Goal: Transaction & Acquisition: Download file/media

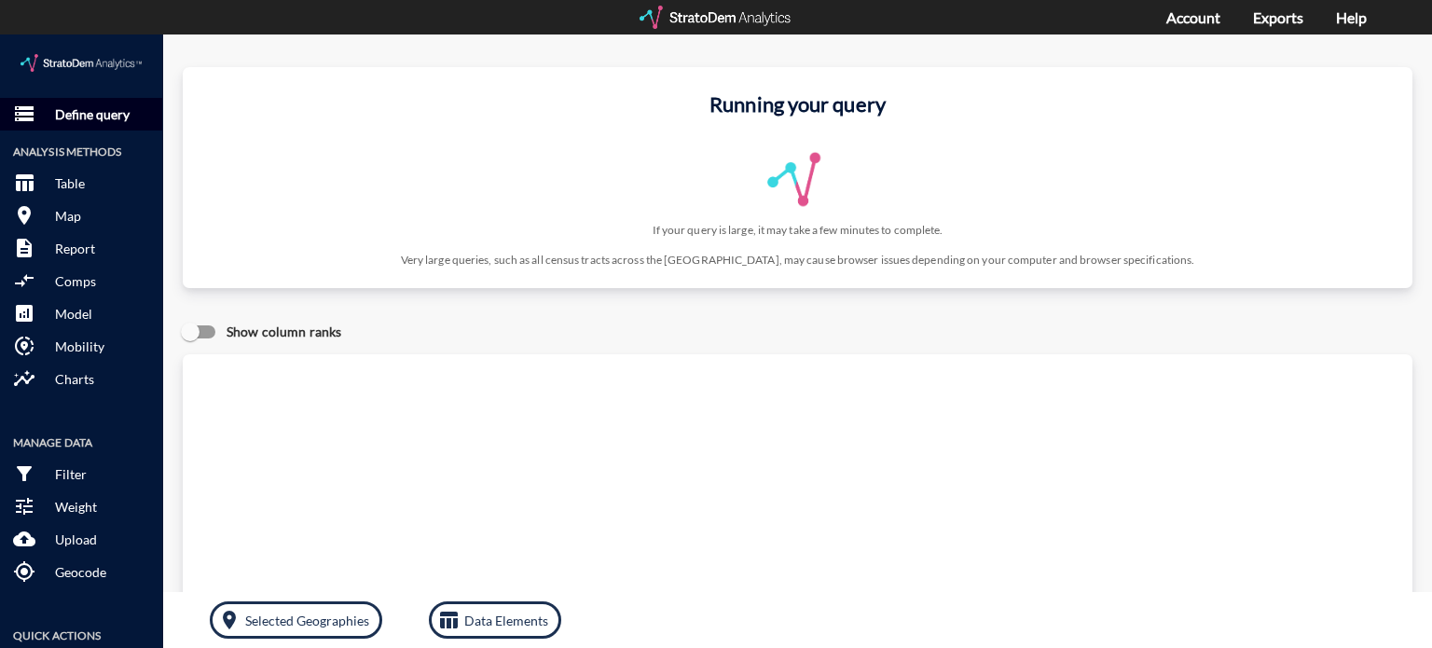
click p "Define query"
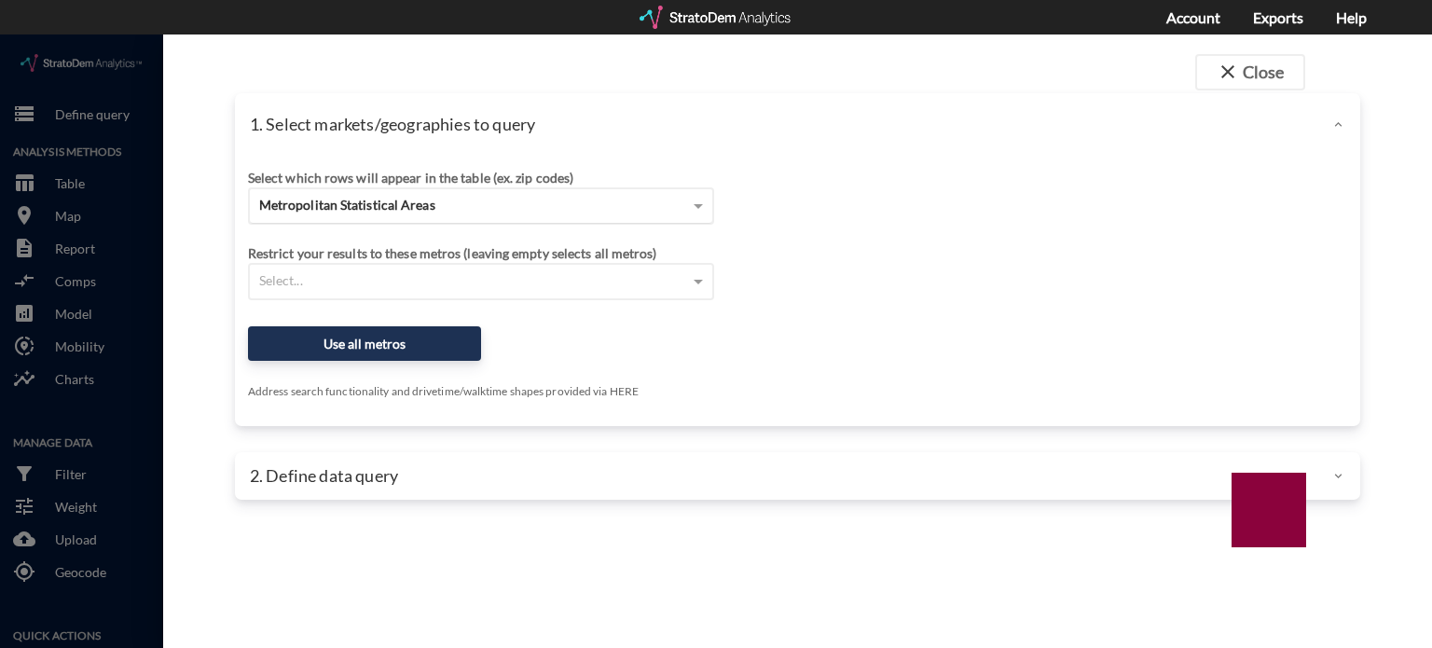
click div "Metropolitan Statistical Areas"
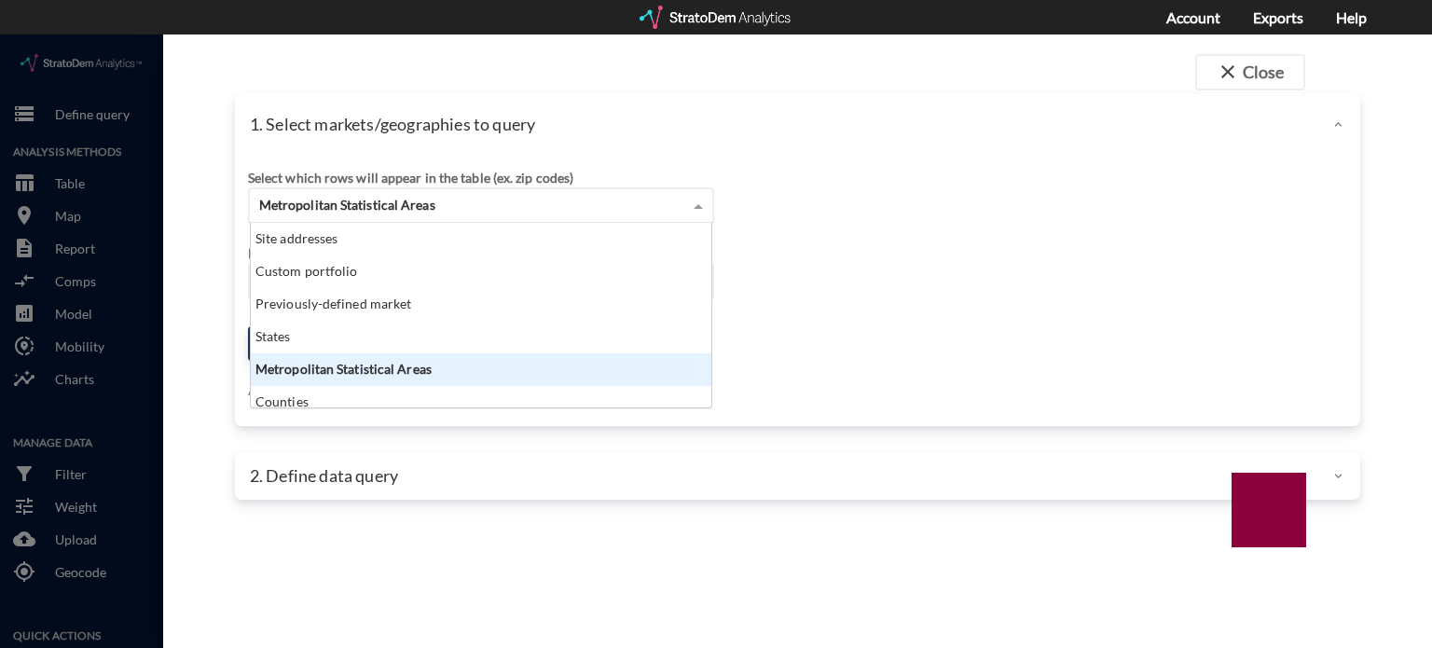
scroll to position [170, 450]
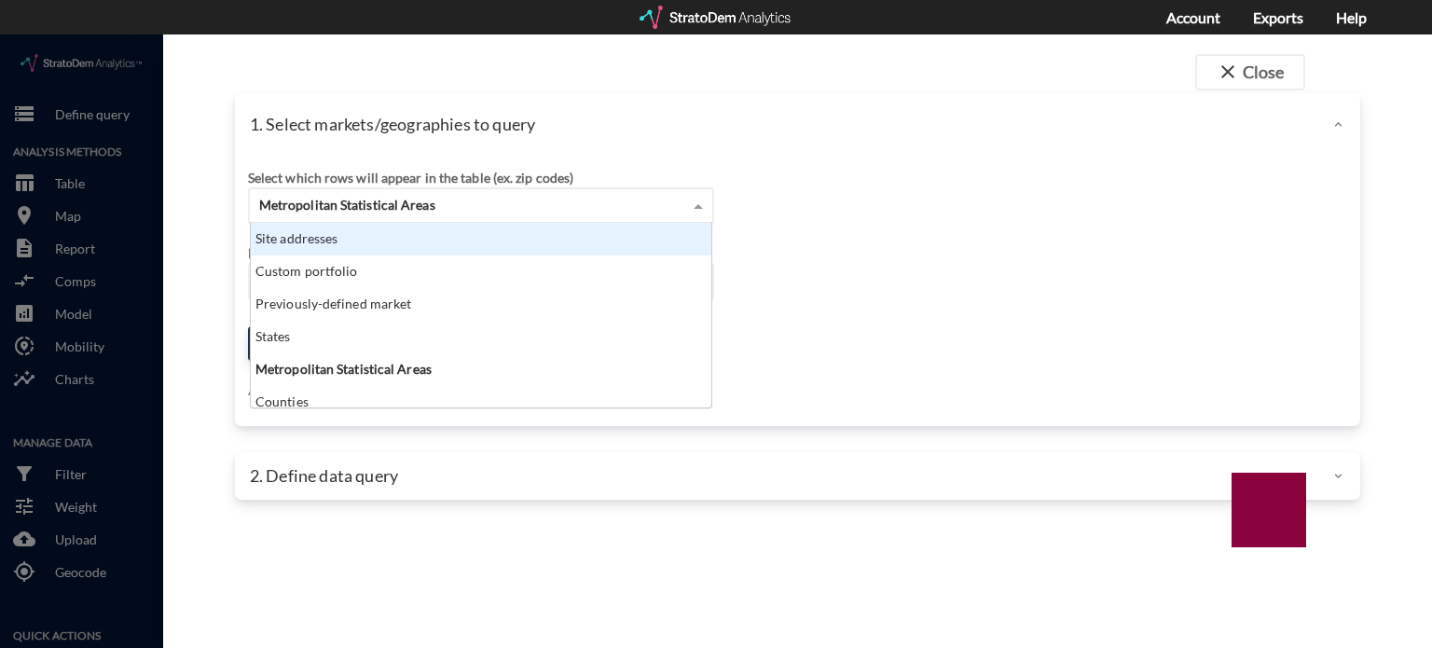
click div "Site addresses"
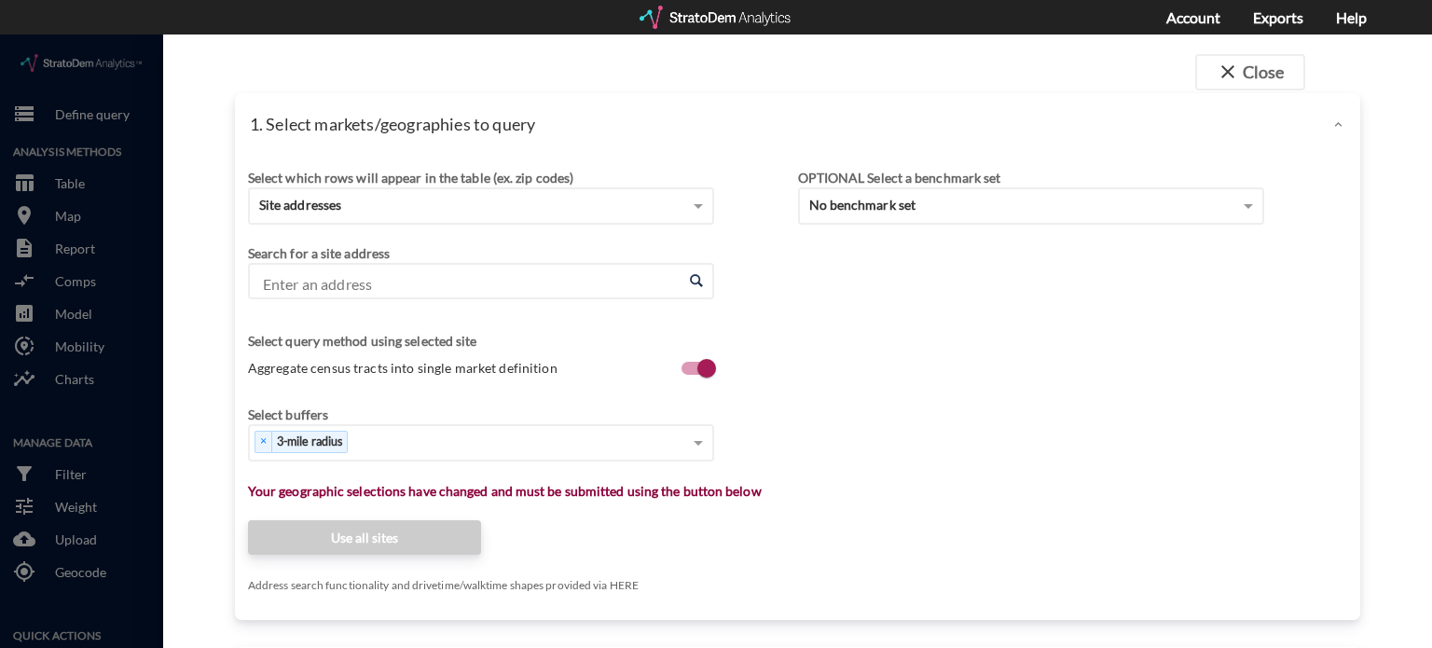
paste input "421 NW 1st Ave, Fort Lauderdale, FL"
type input "421 NW 1st Ave, Fort Lauderdale, FL"
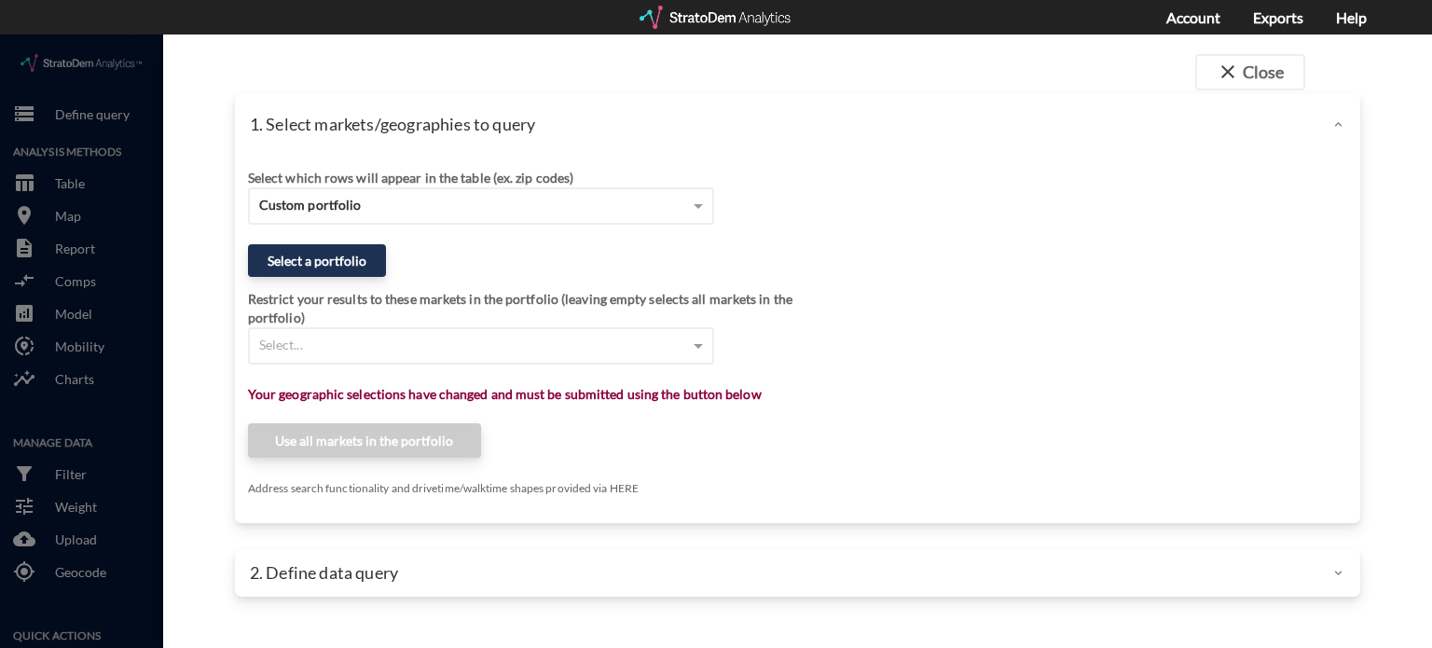
click div "Select which rows will appear in the table (ex. zip codes) Custom portfolio Sel…"
click div "Select which rows will appear in the table (ex. zip codes)"
click div "Custom portfolio"
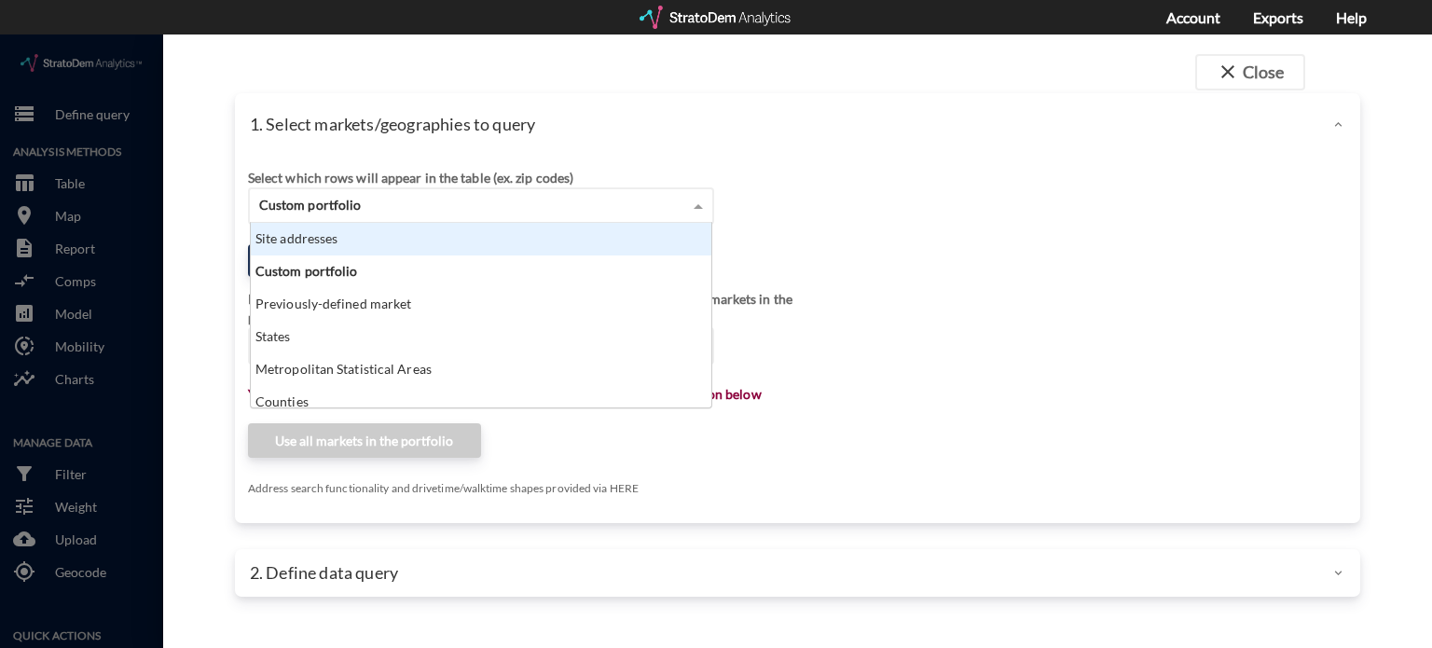
click div "Site addresses"
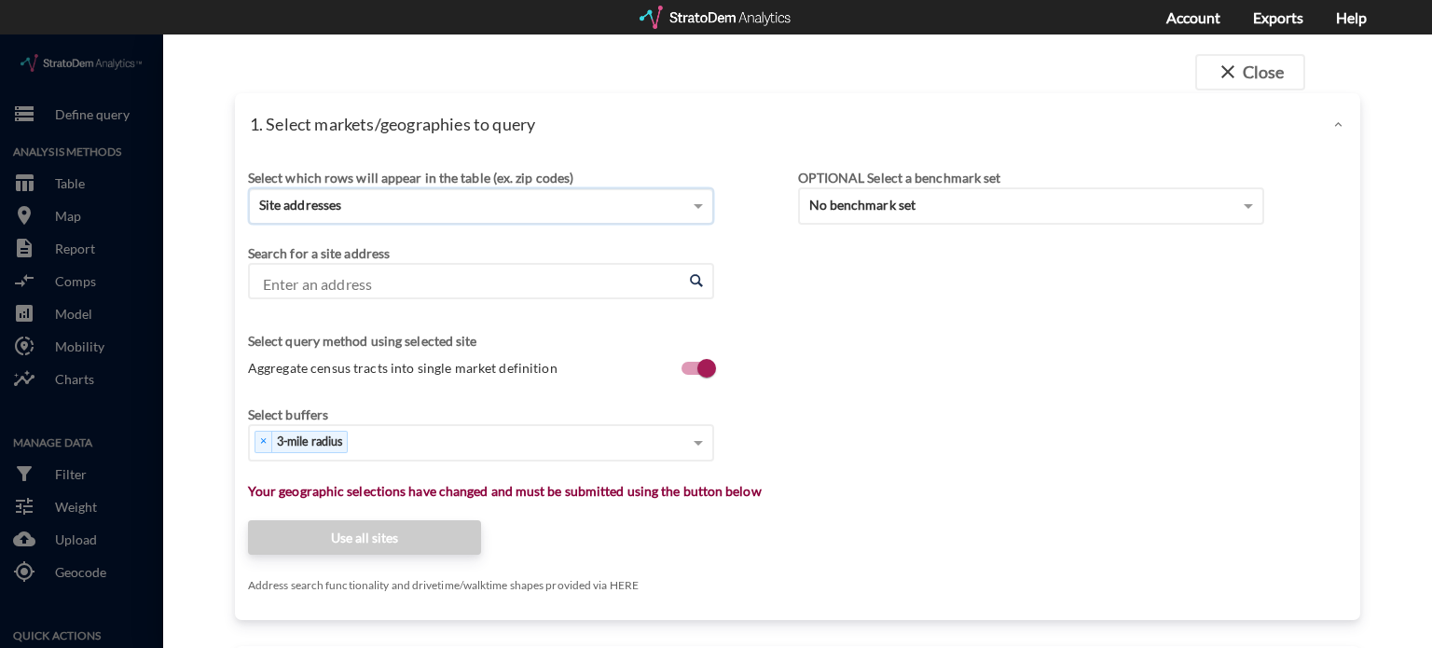
click input "Enter an address"
paste input "421 NW 1st Ave, Fort Lauderdale, FL"
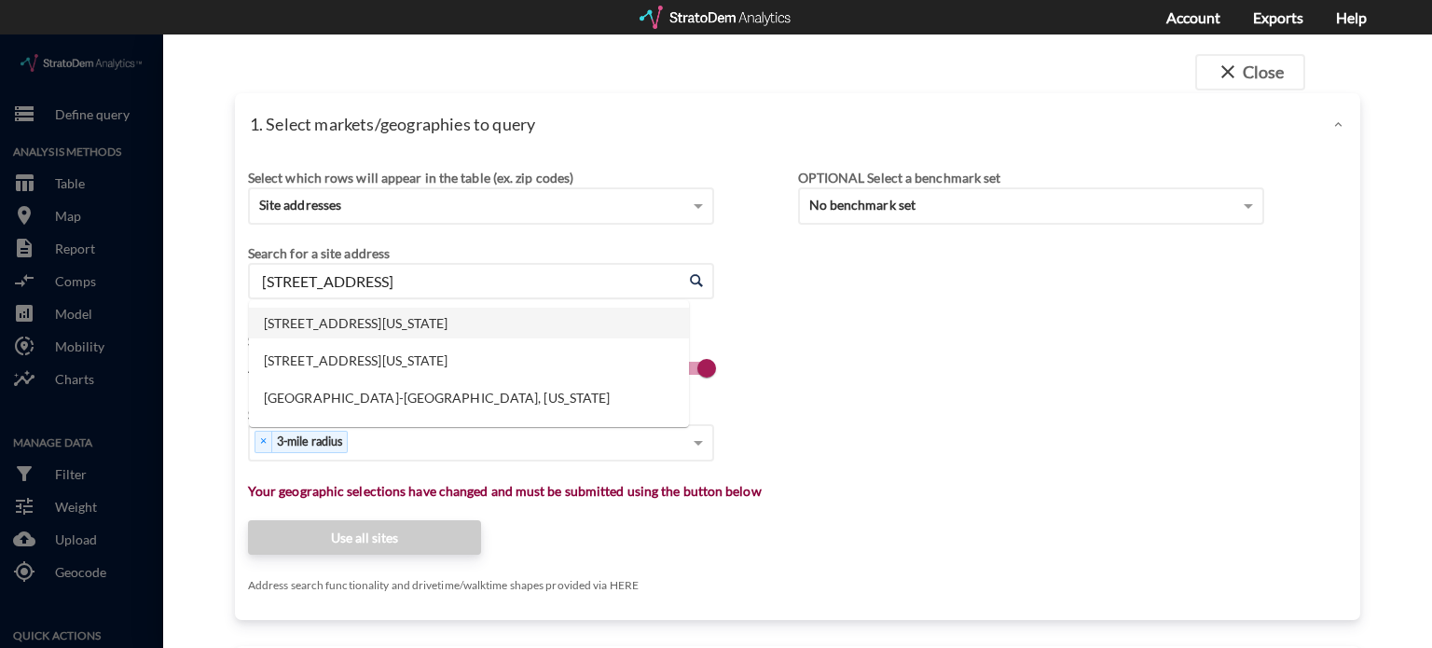
click li "421 NW 1st Ave, Fort Lauderdale, Florida"
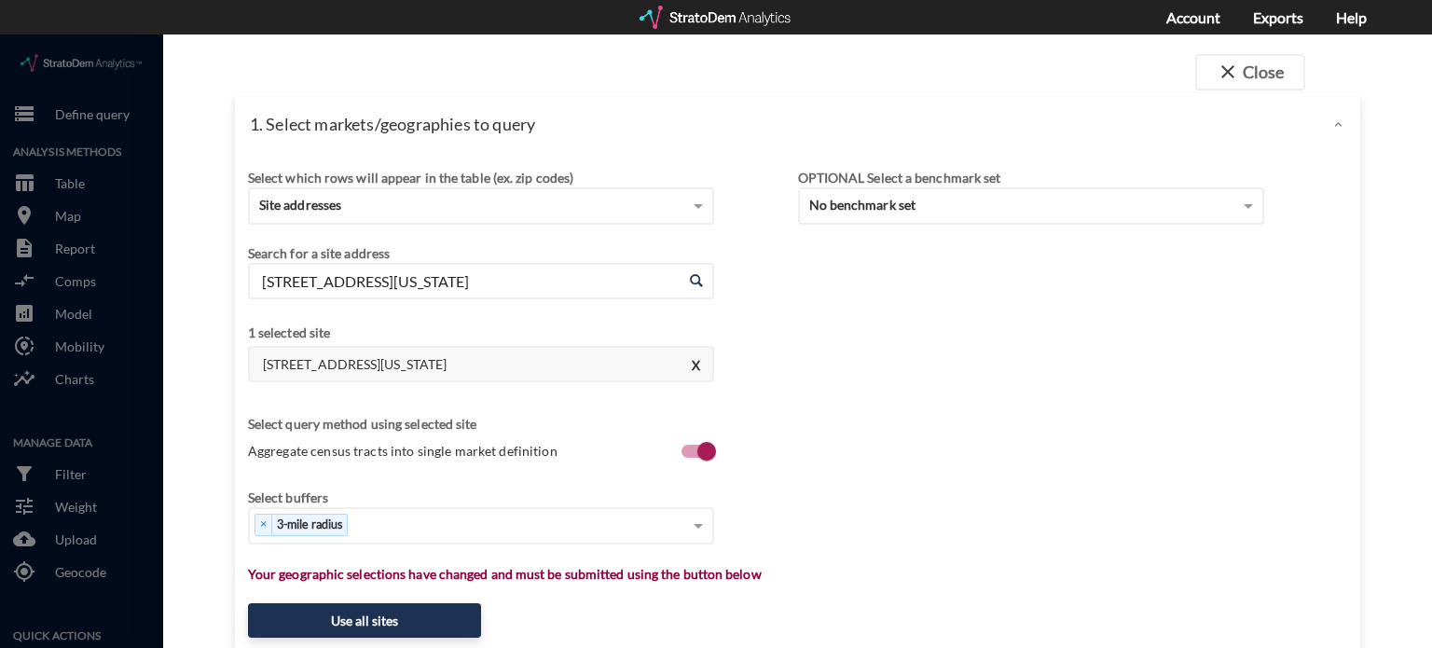
click input "421 NW 1st Ave, Fort Lauderdale, Florida"
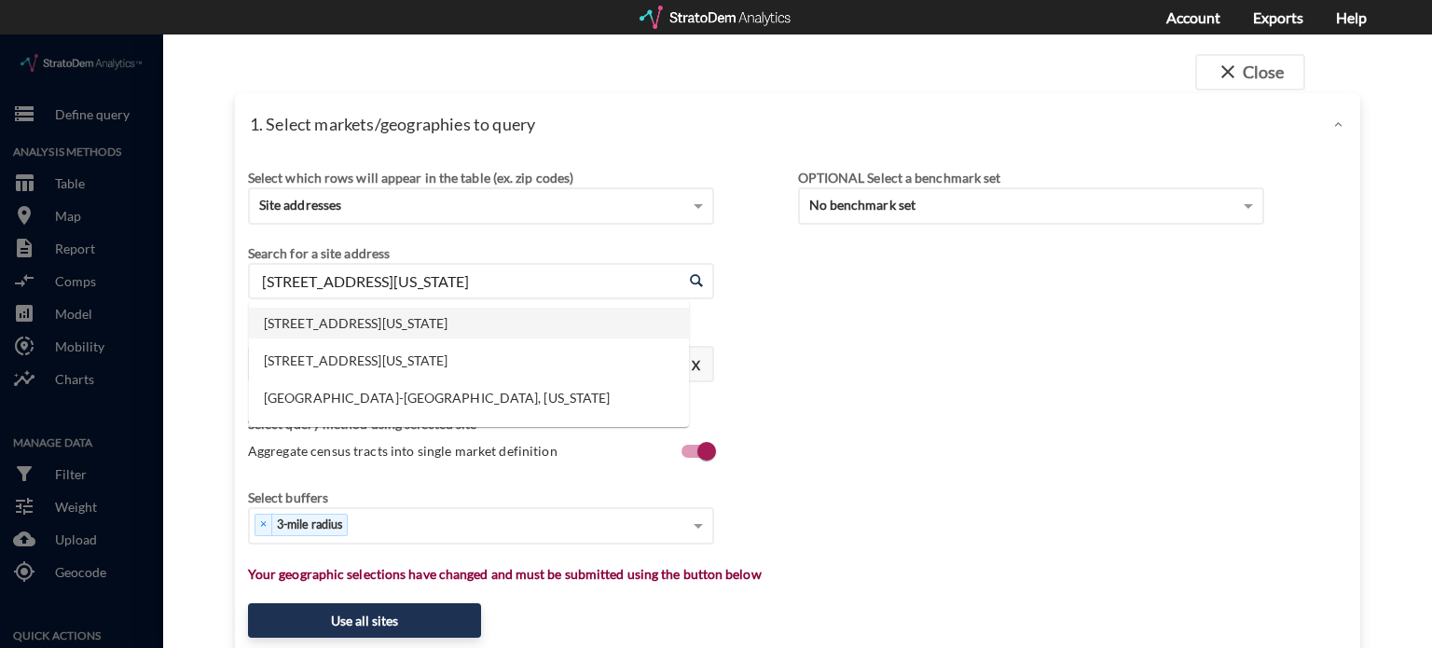
click input "421 NW 1st Ave, Fort Lauderdale, Florida"
paste input "1840 W State Road 84, Fort Lauderdale, FL"
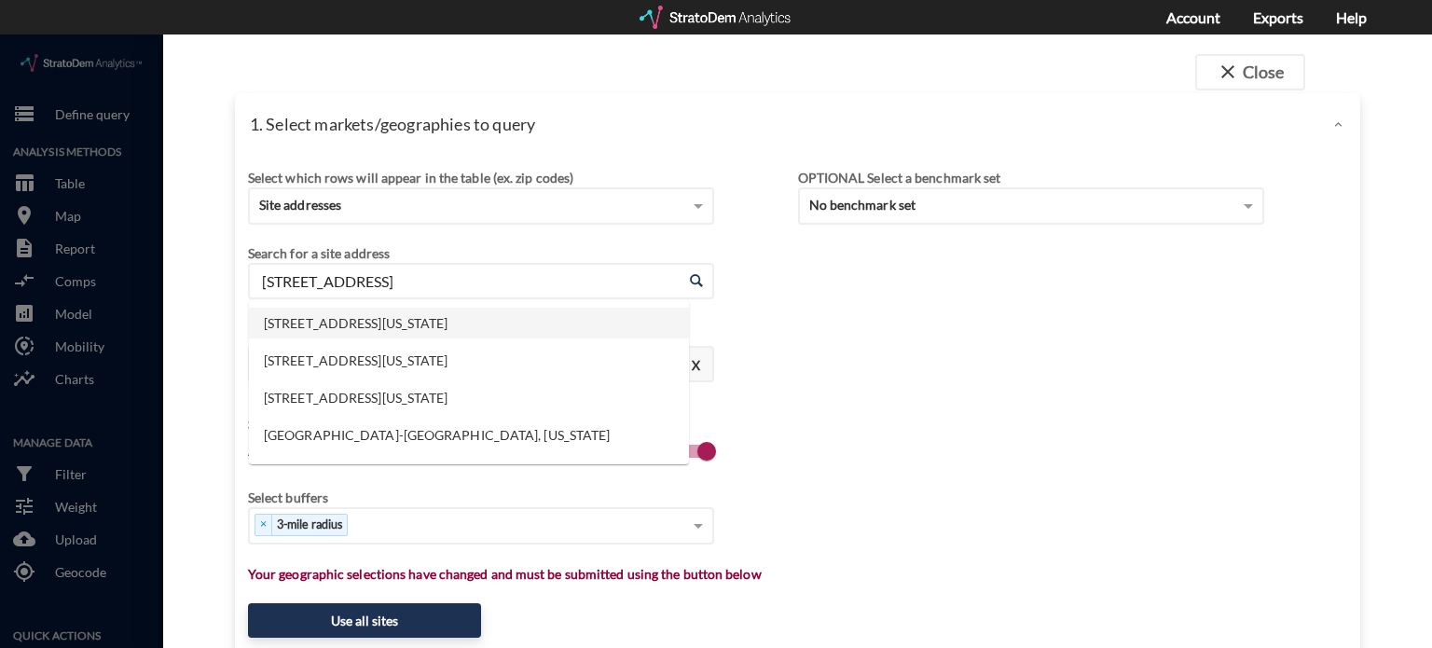
click li "1840 W State Road 84, Fort Lauderdale, Florida"
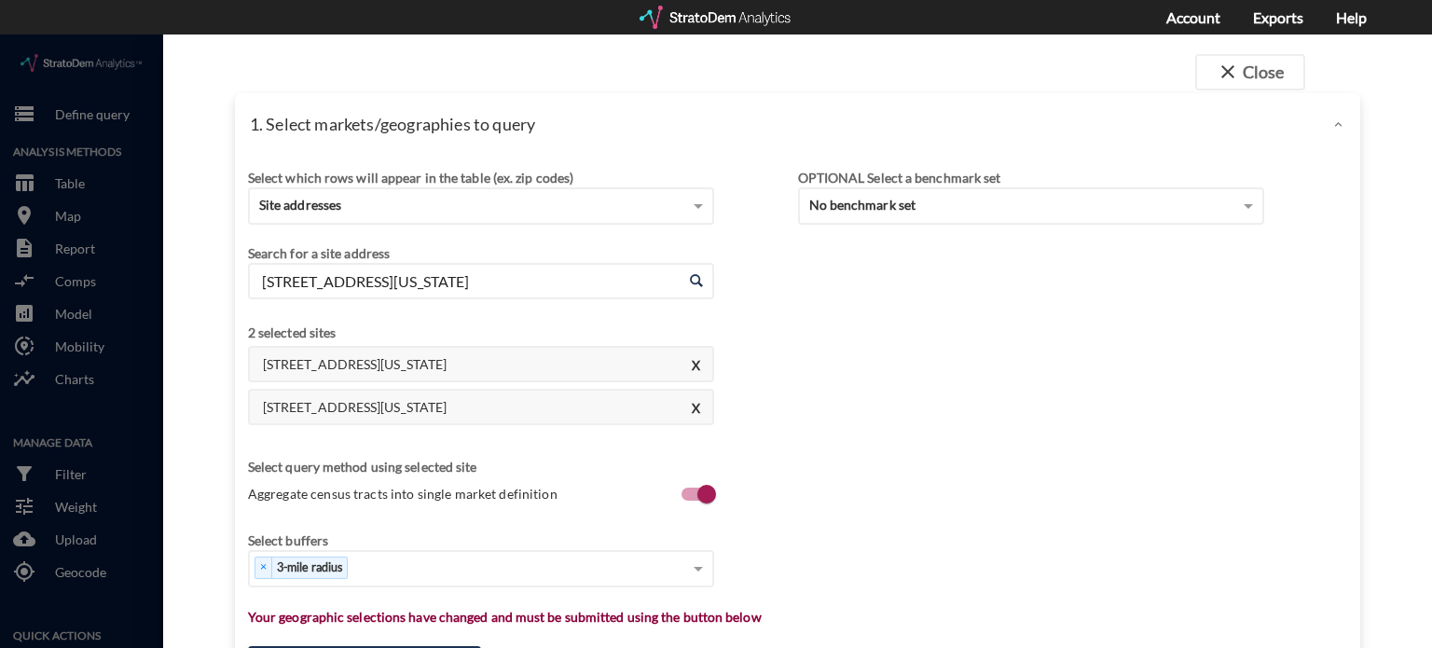
click input "1840 W State Road 84, Fort Lauderdale, Florida"
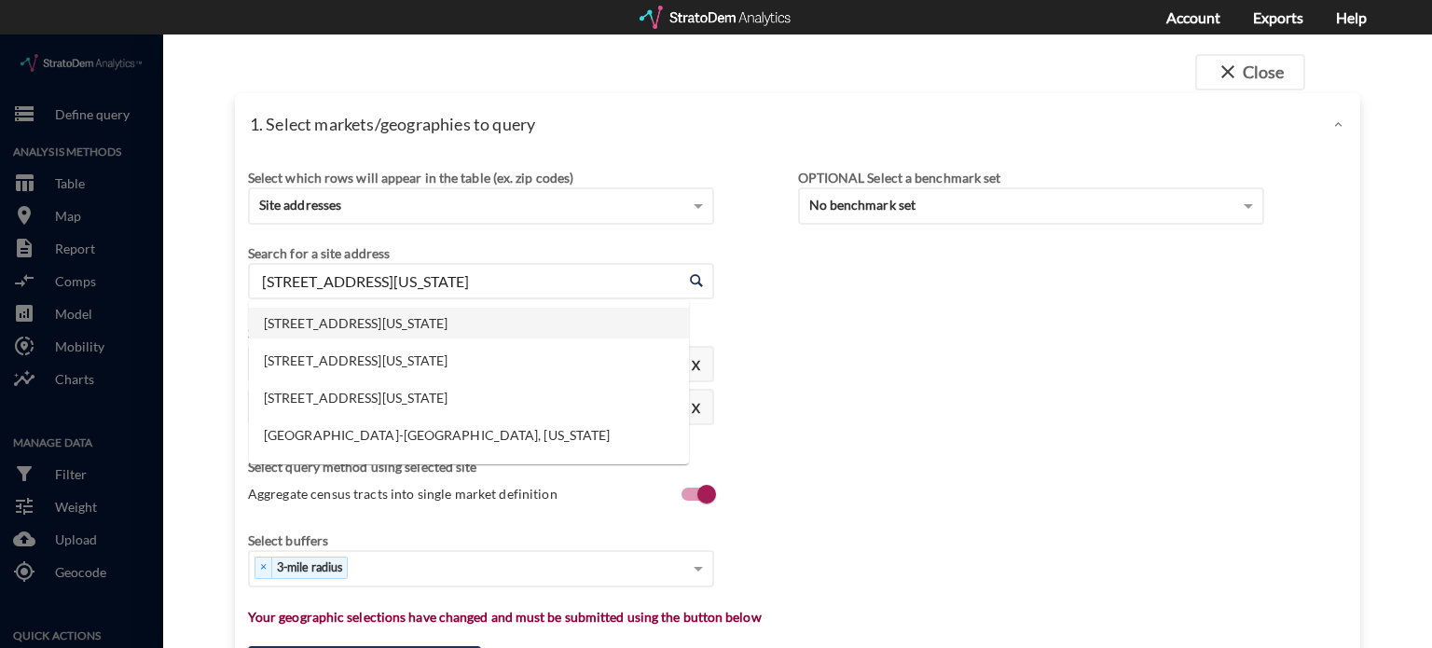
click input "1840 W State Road 84, Fort Lauderdale, Florida"
paste input "910 S Dixie Hwy, Hollywood, FL"
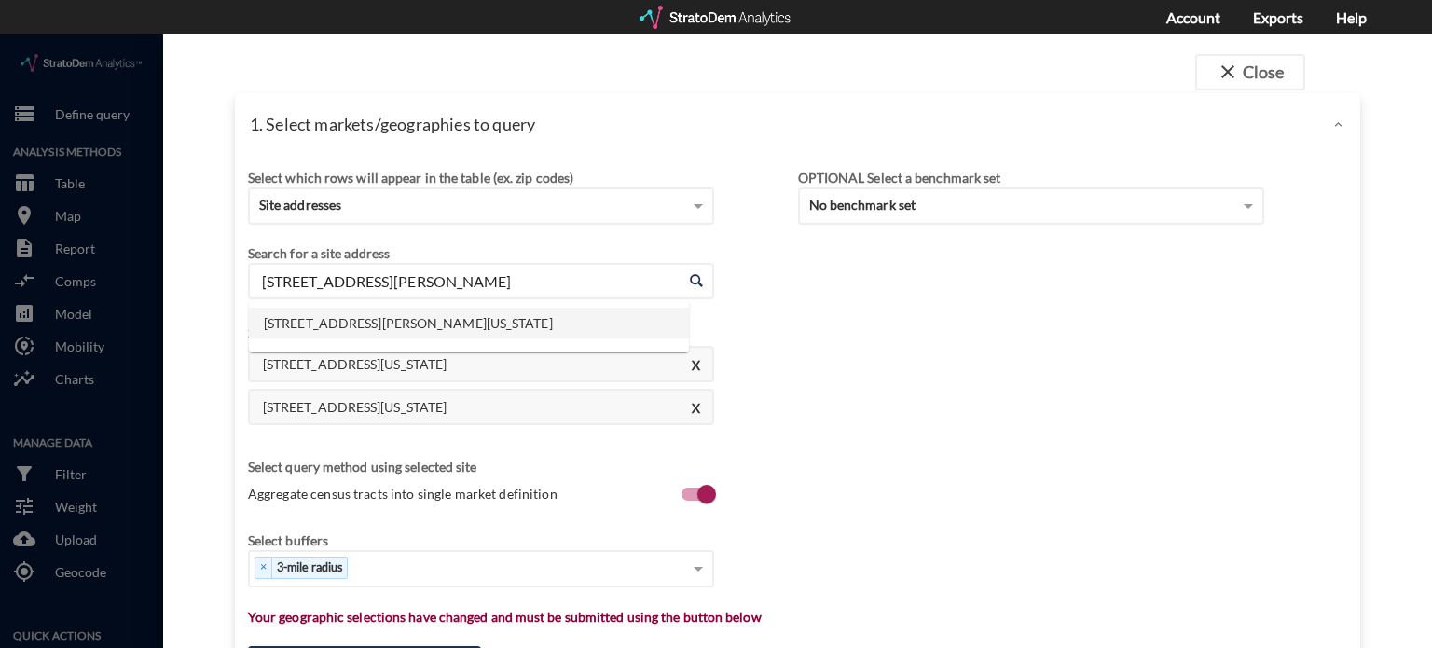
click li "910 S Dixie Hwy, Hollywood, Florida"
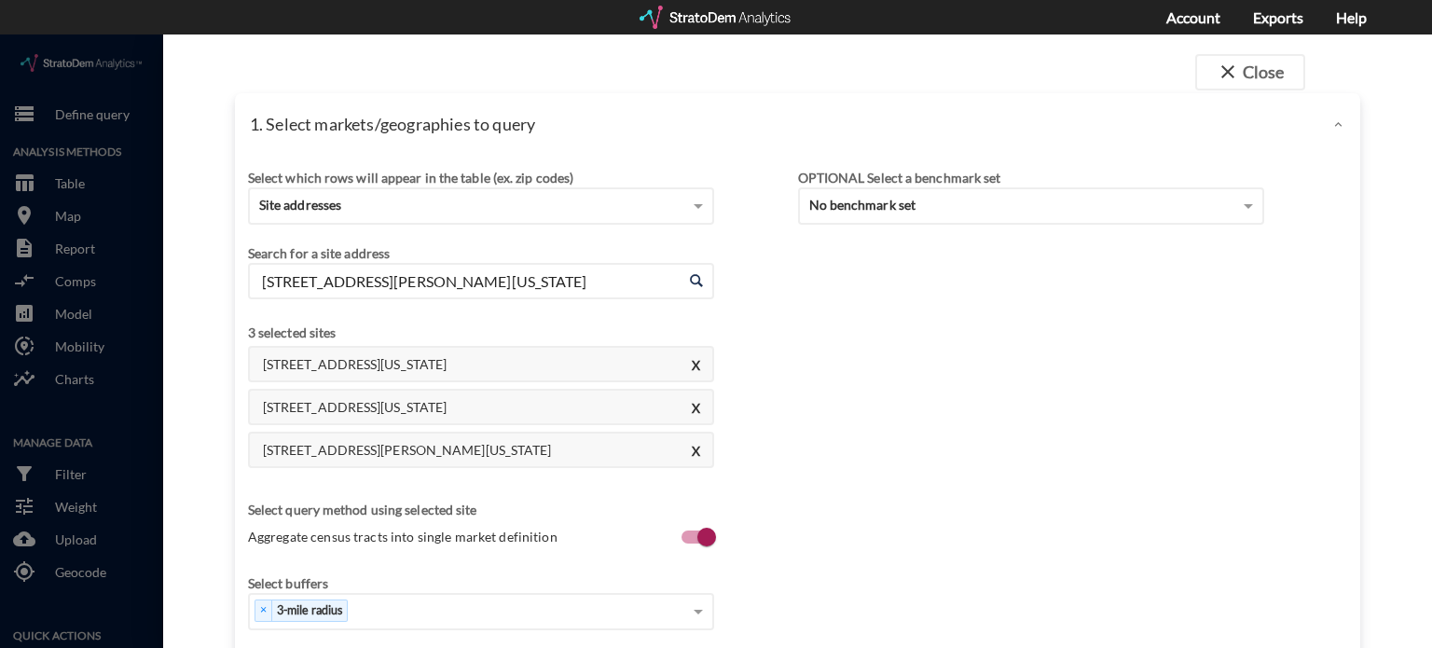
click input "910 S Dixie Hwy, Hollywood, Florida"
paste input "10806 Pines Blvd, Pembroke Pines, FL"
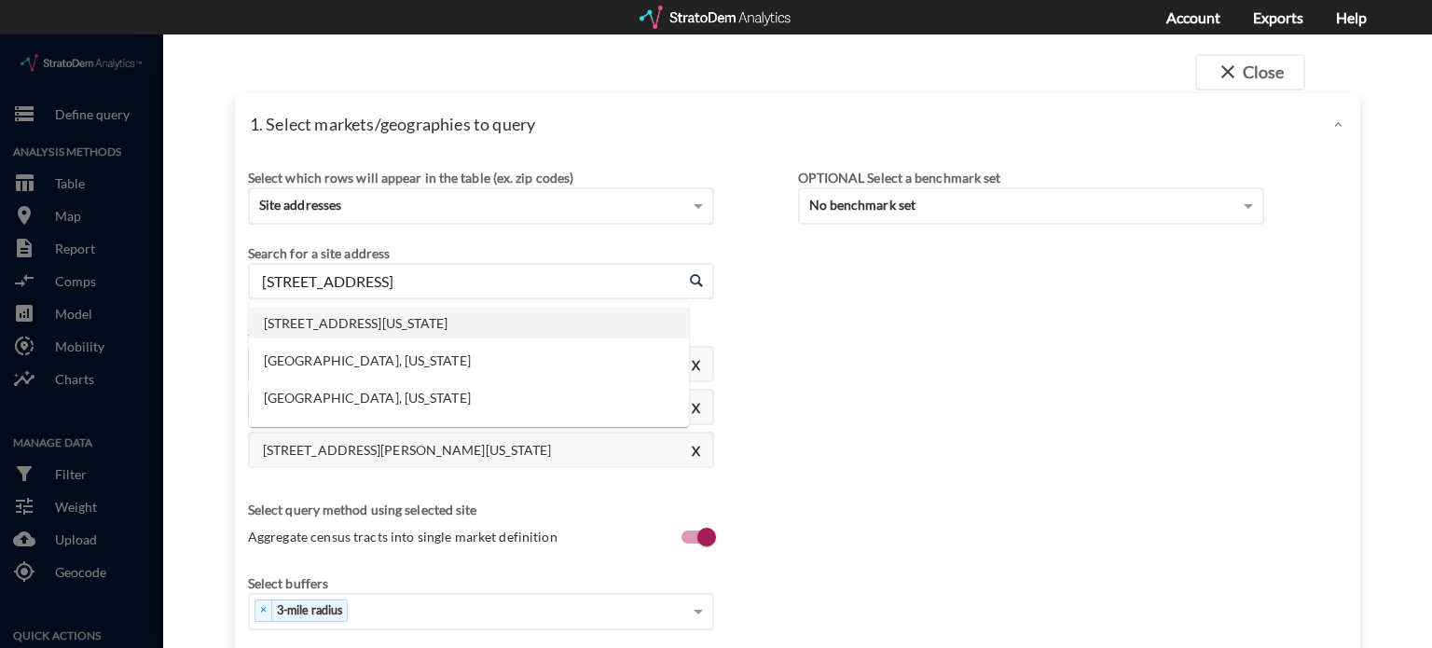
click li "10806 Pines Blvd, Pembroke Pines, Florida"
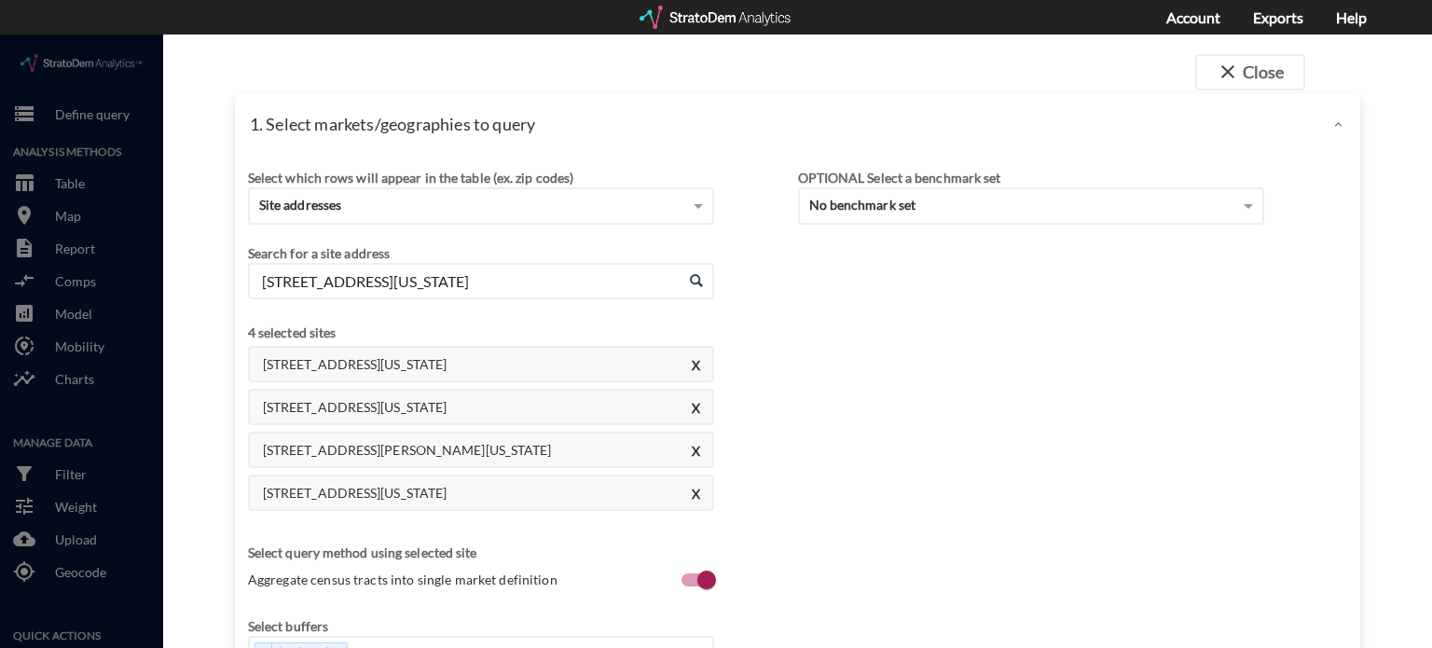
click input "10806 Pines Blvd, Pembroke Pines, Florida"
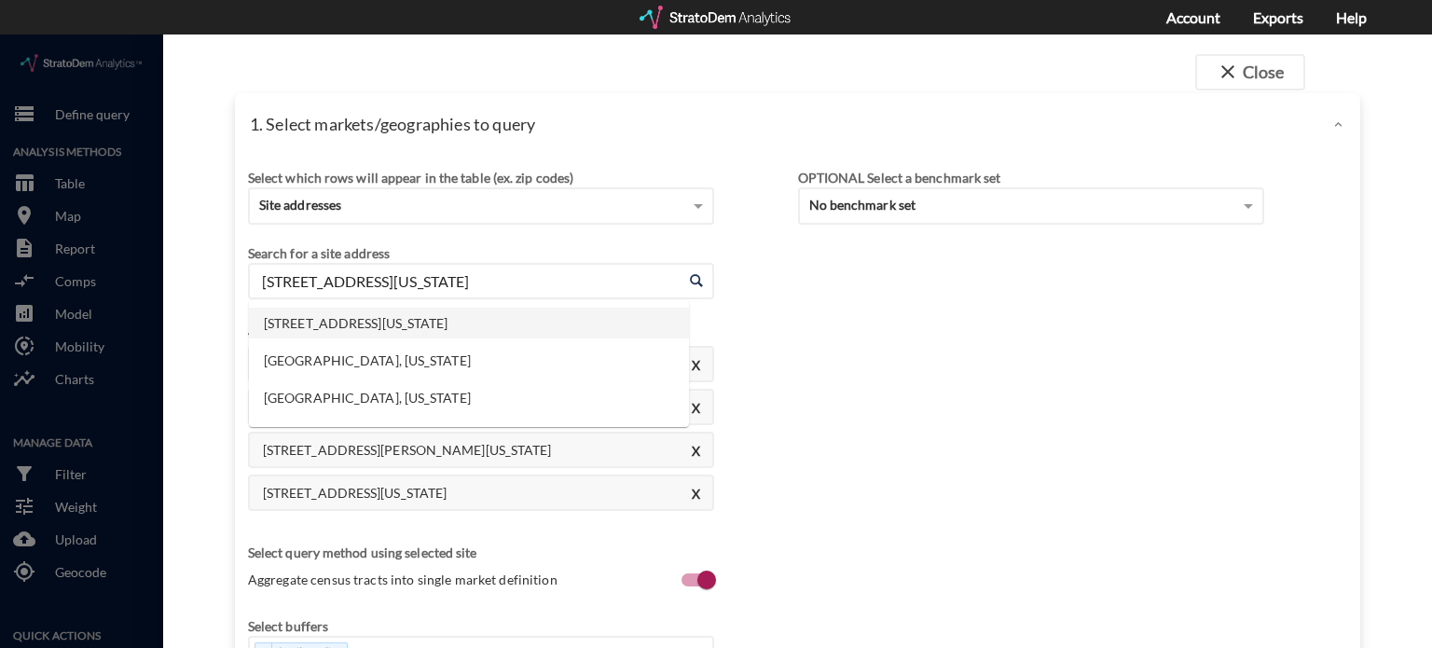
paste input "6550 SW 160th Ave, Southwest Ranches, FL"
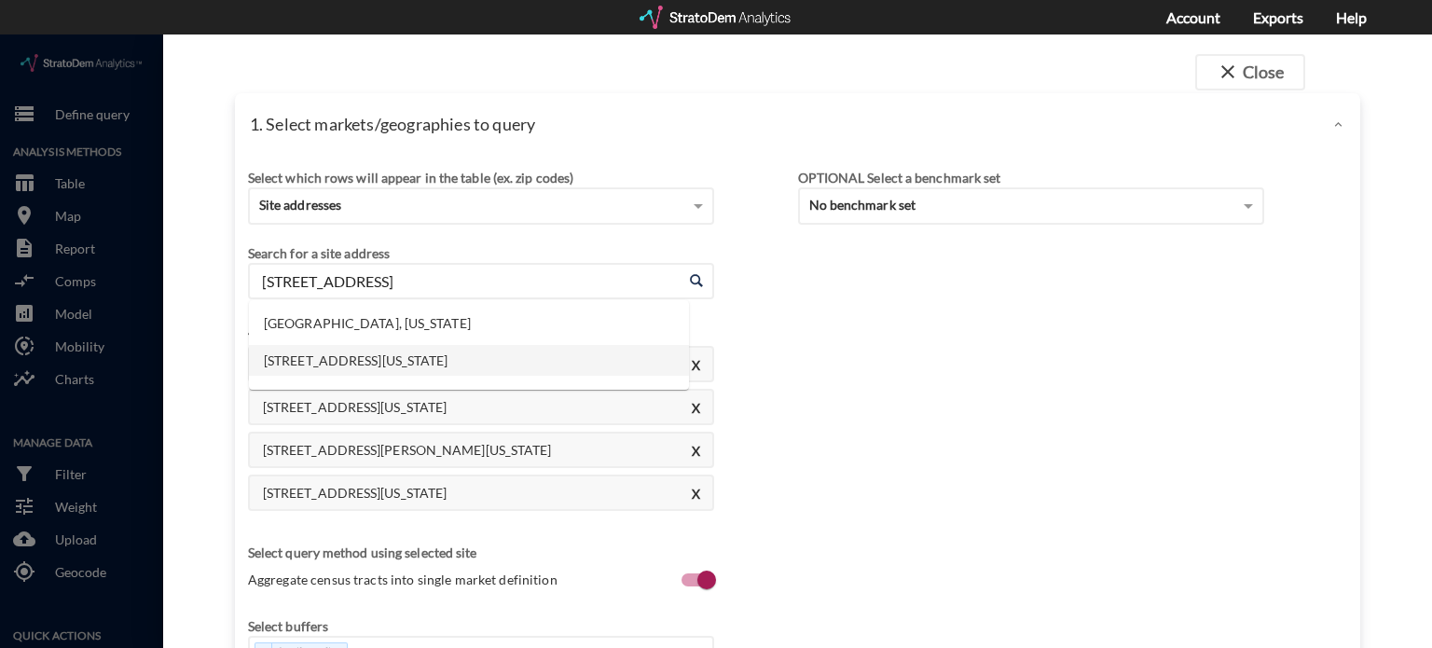
click li "6550 SW 160th Ave, Sw Ranches, Florida"
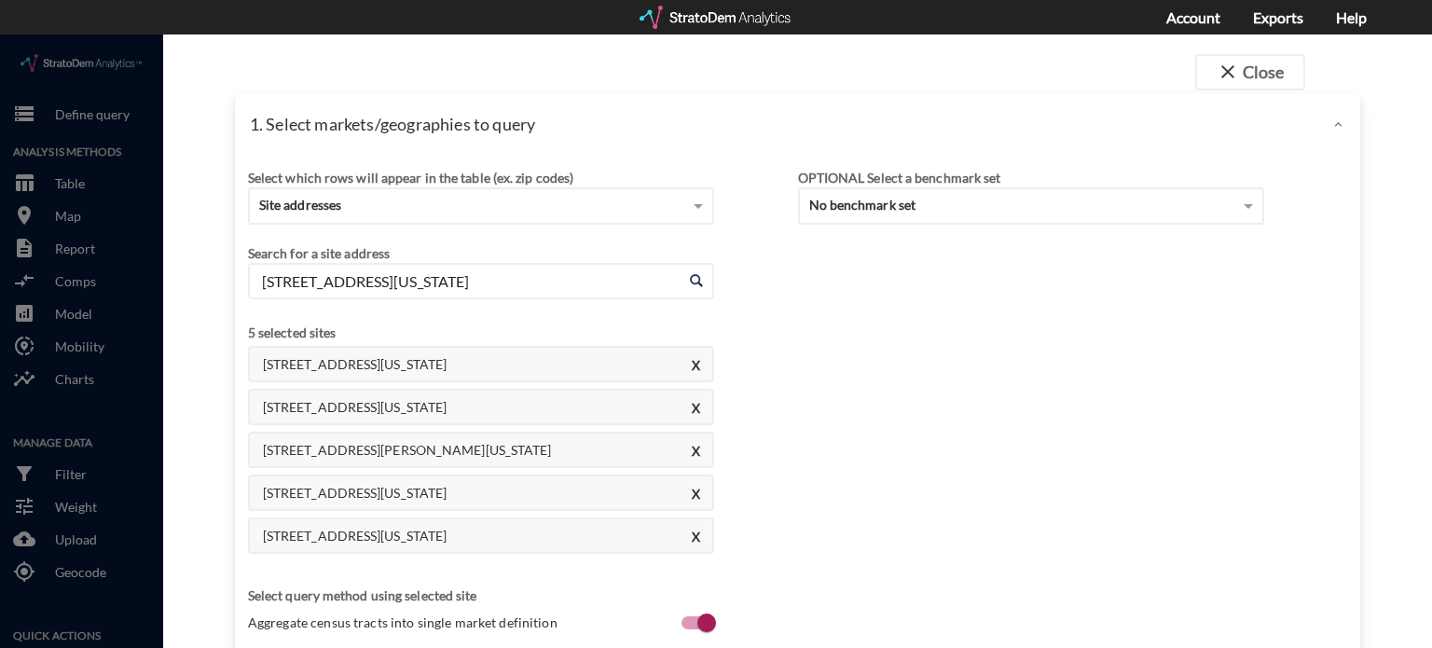
click input "6550 SW 160th Ave, Sw Ranches, Florida"
paste input "2707 Executive Park Ln, Weston, FL"
click li "2707 Executive Park Ln, Weston, Florida"
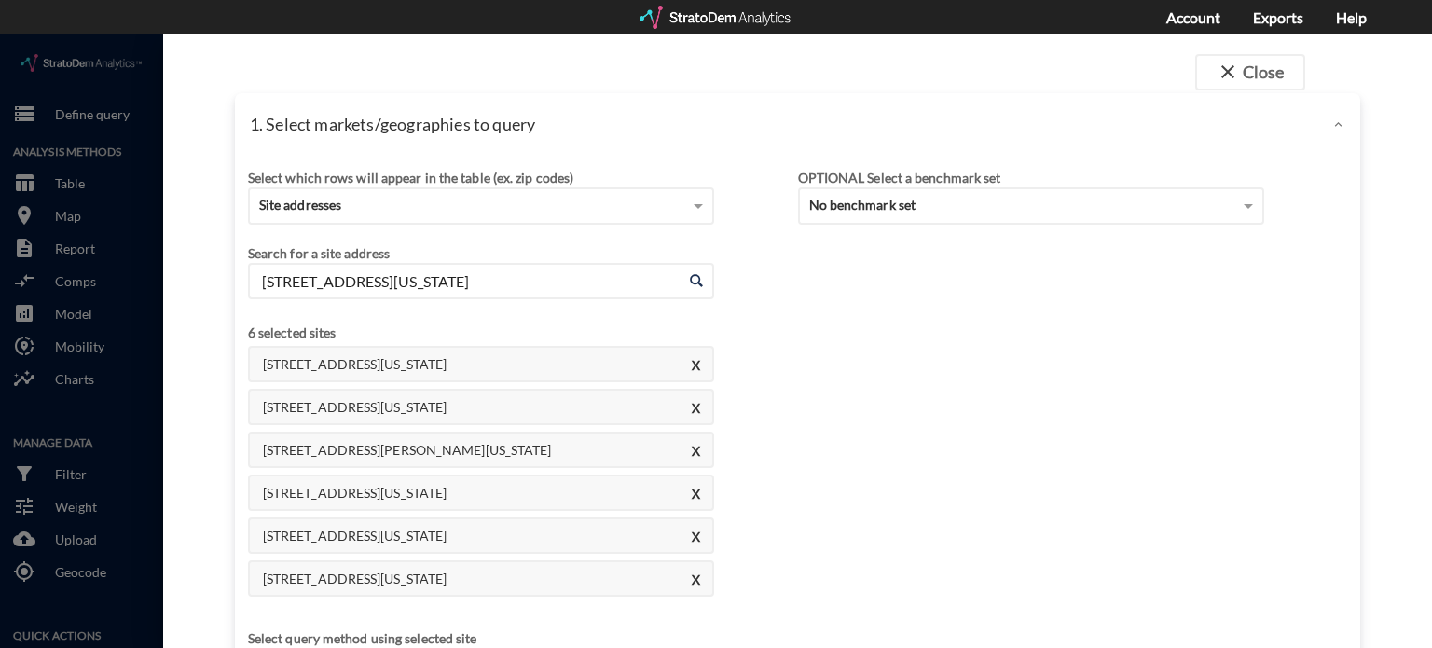
click input "2707 Executive Park Ln, Weston, Florida"
paste input "196 SW 2nd St, Pompano Beach, FL"
click li "196 SW 2nd St, Pompano Beach, Florida"
click input "196 SW 2nd St, Pompano Beach, Florida"
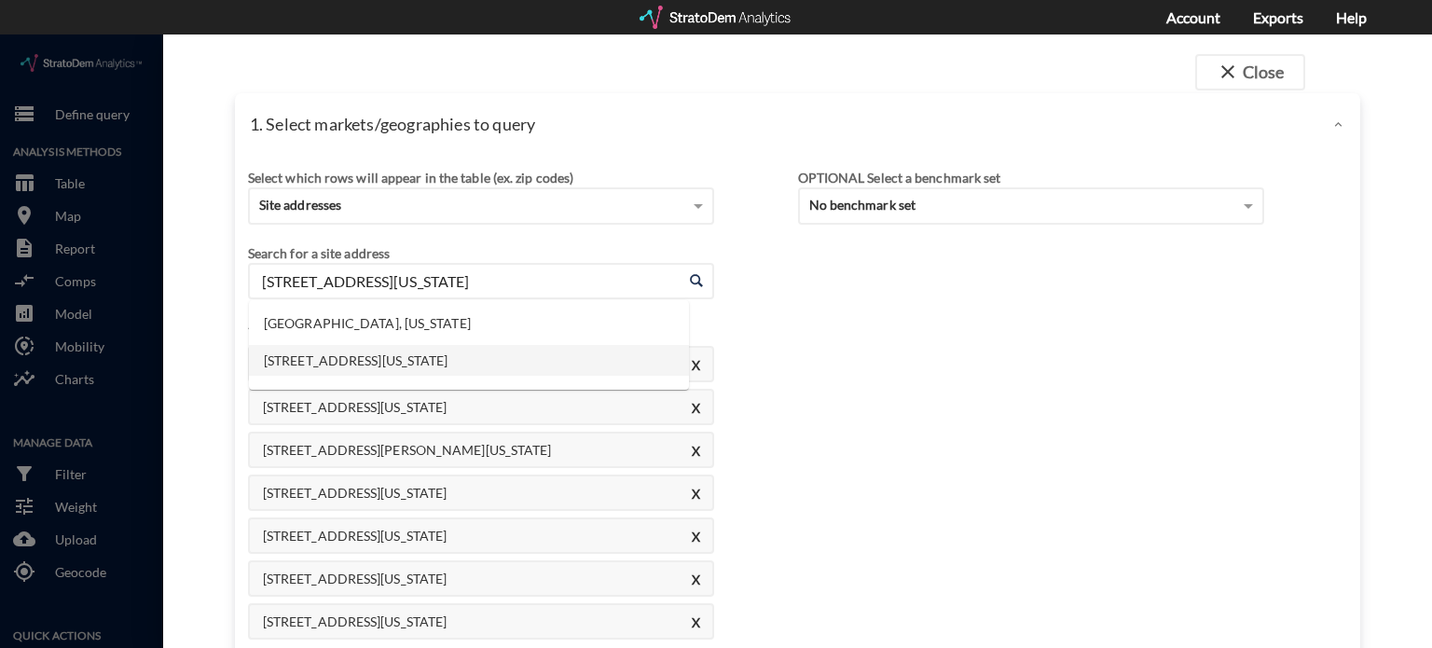
paste input "5605 W Sunrise Blvd, Plantation, FL"
click li "5605 W Sunrise Blvd, Plantation, Florida"
click input "5605 W Sunrise Blvd, Plantation, Florida"
paste input "3750 Coral Ridge Dr, Coral Springs, FL"
click li "3750 Coral Ridge Dr, Coral Springs, Florida"
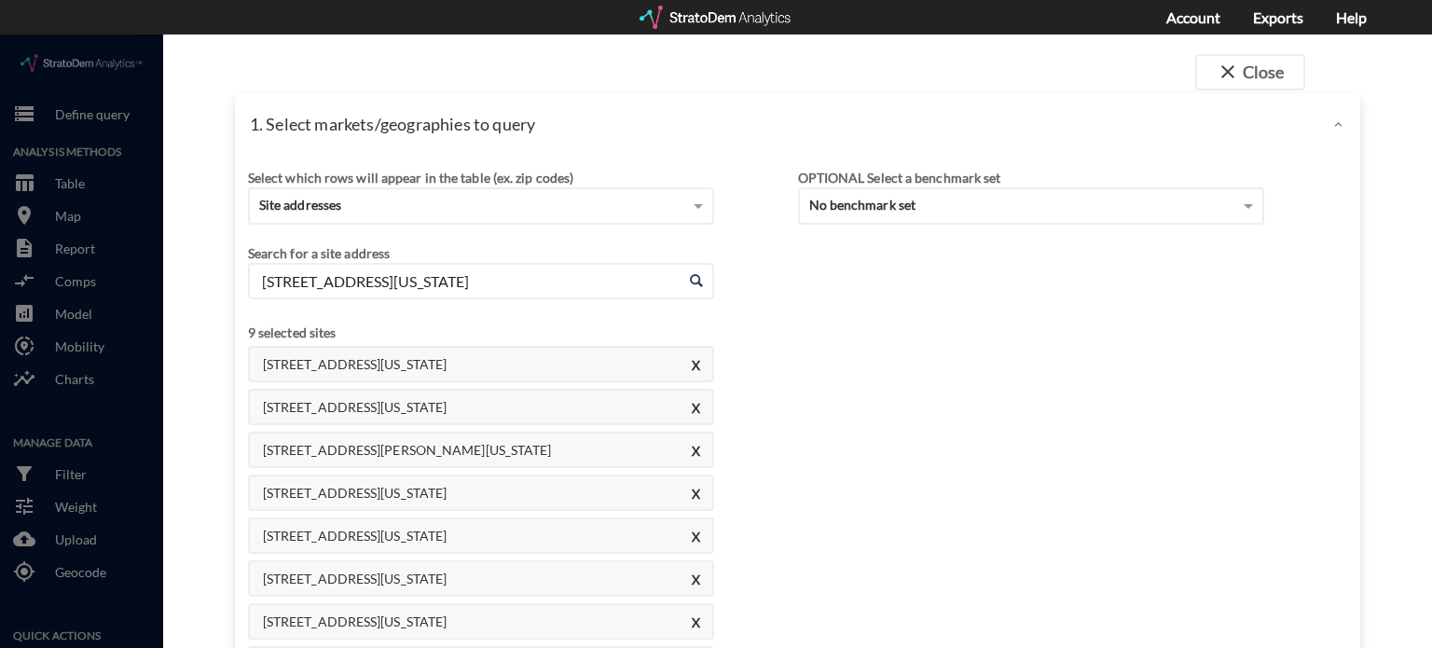
click input "3750 Coral Ridge Dr, Coral Springs, Florida"
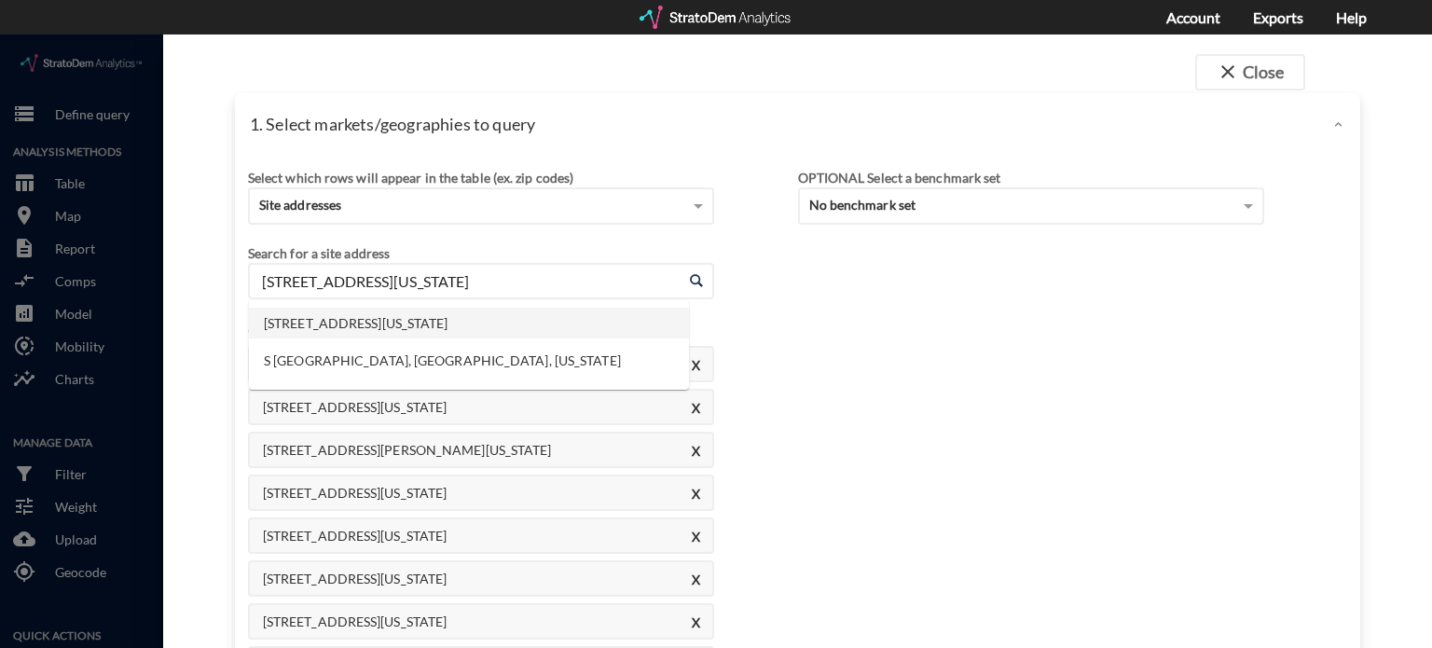
paste input "101 SE 7th St, Deerfield Beach, FL"
click li "101 SE 7th St, Deerfield Beach, Florida"
click input "101 SE 7th St, Deerfield Beach, Florida"
paste input "5185 Coconut Creek Pkwy, Margate, FL"
click li "5185 Coconut Creek Pkwy, Margate, Florida"
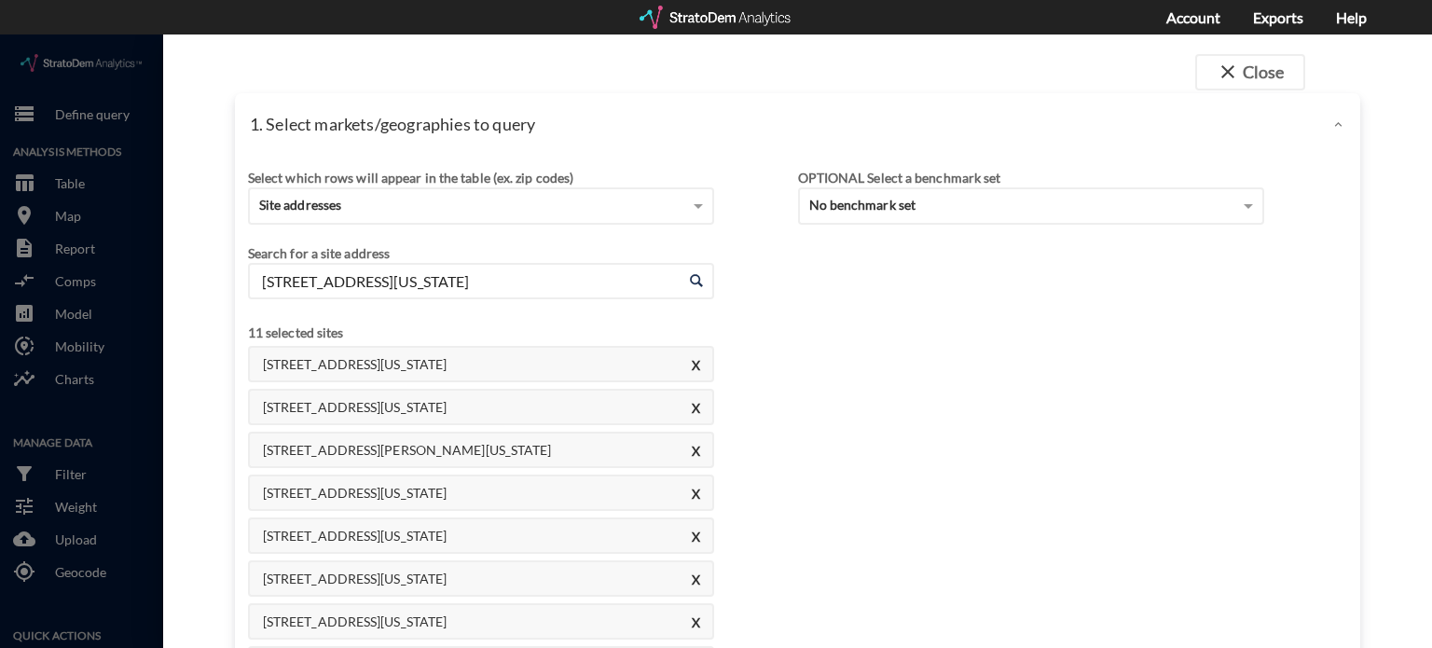
click input "5185 Coconut Creek Pkwy, Margate, Florida"
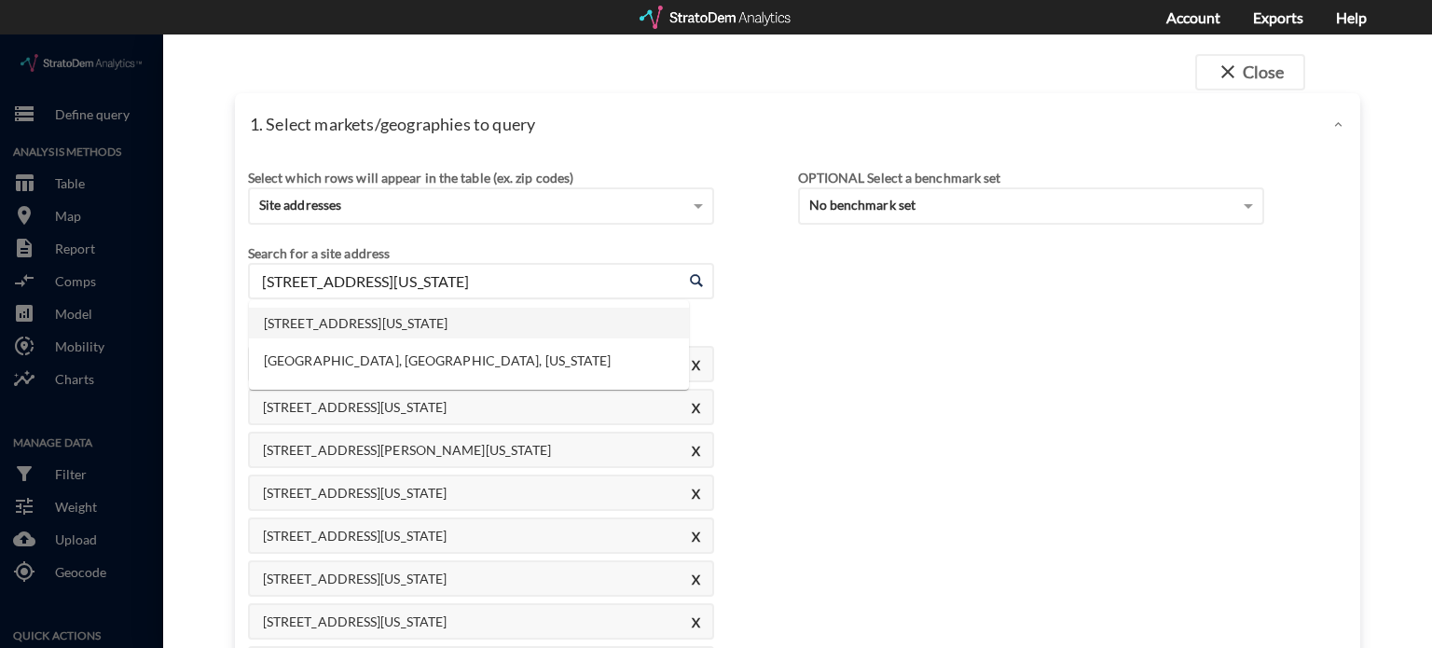
paste input "4360 NE 11th Ave, Oakland Park, FL"
click li "4360 NE 11th Ave, Oakland Park, Florida"
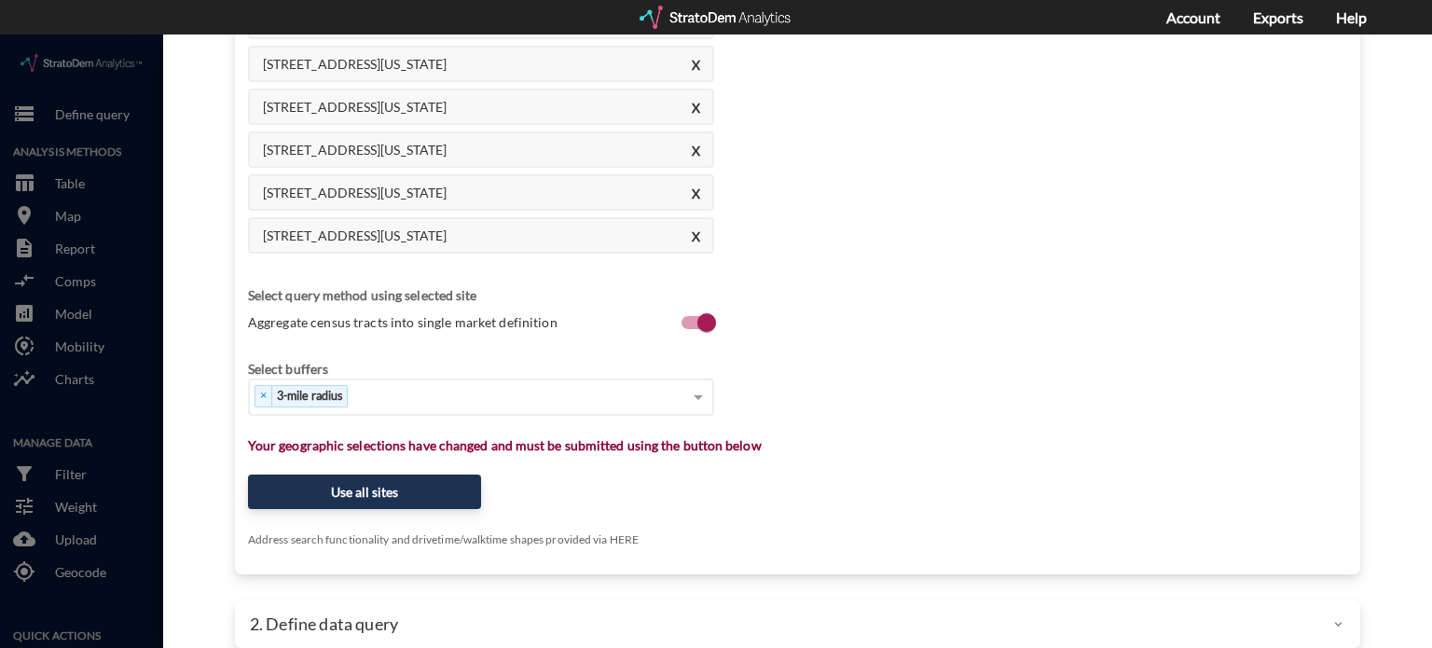
scroll to position [615, 0]
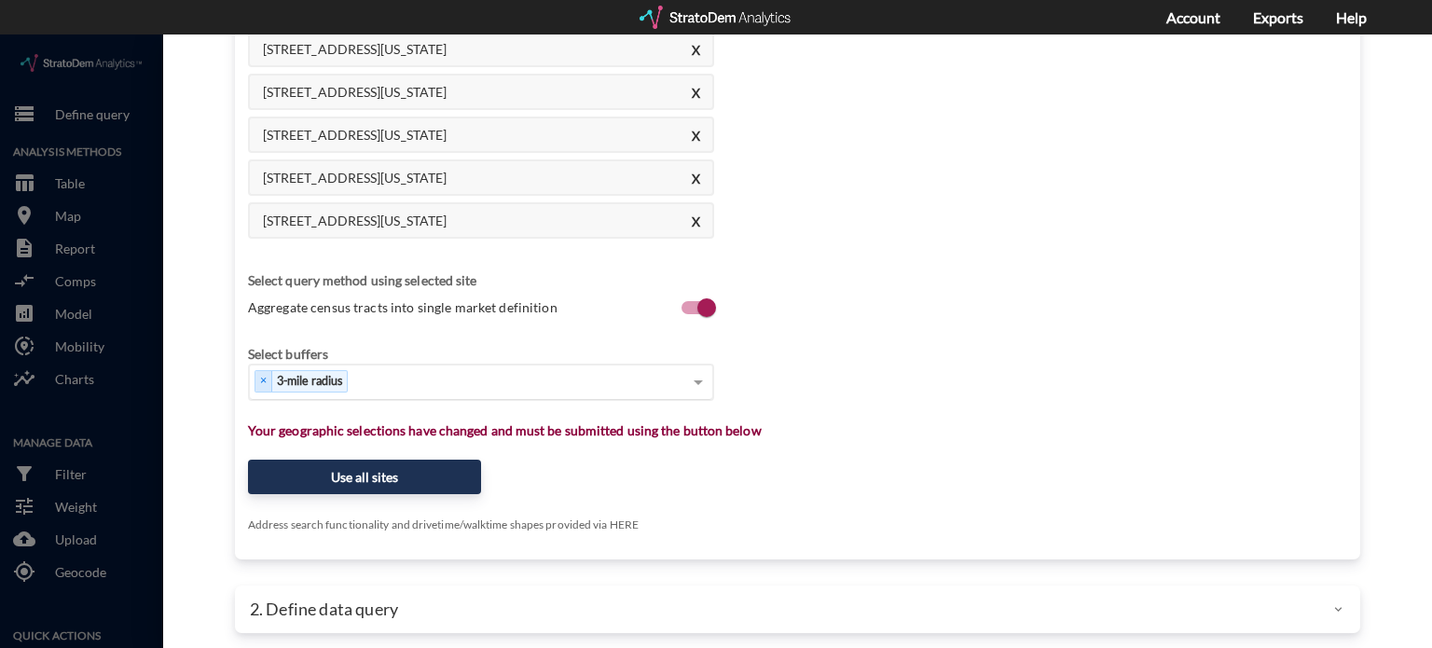
type input "4360 NE 11th Ave, Oakland Park, Florida"
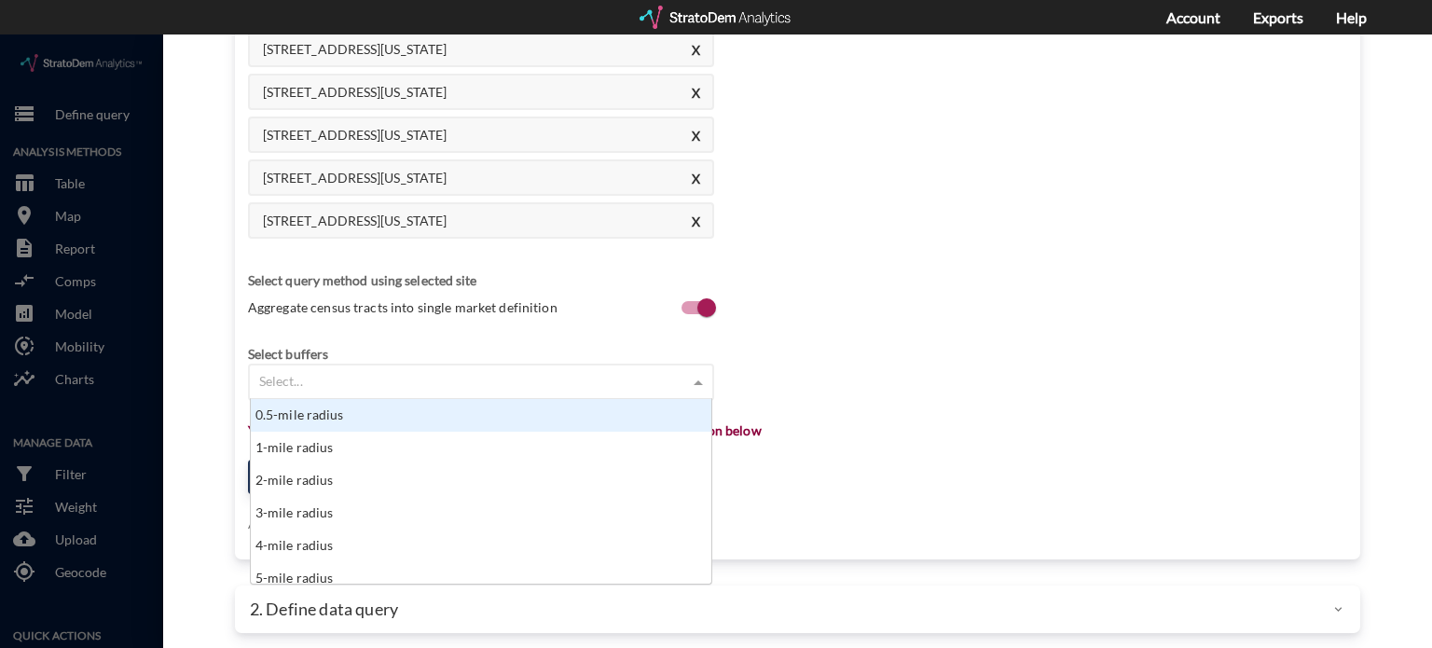
click div "Select..."
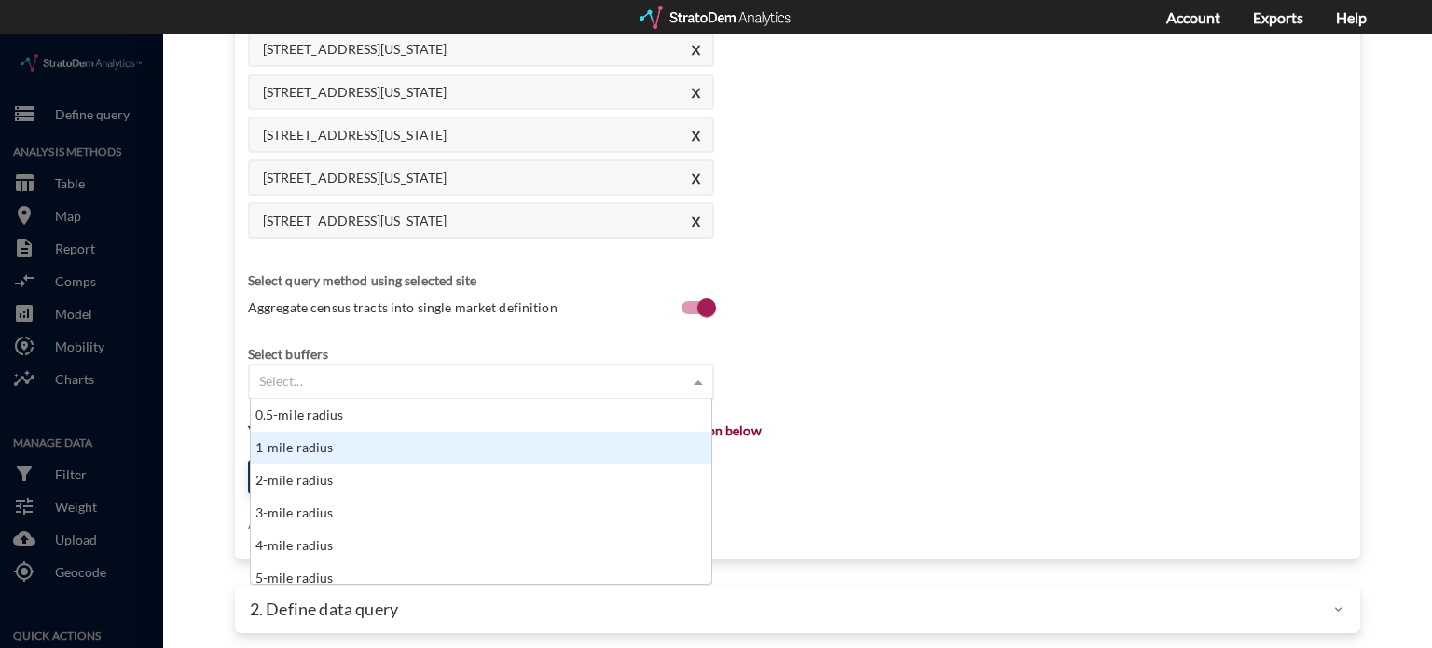
click div "1-mile radius"
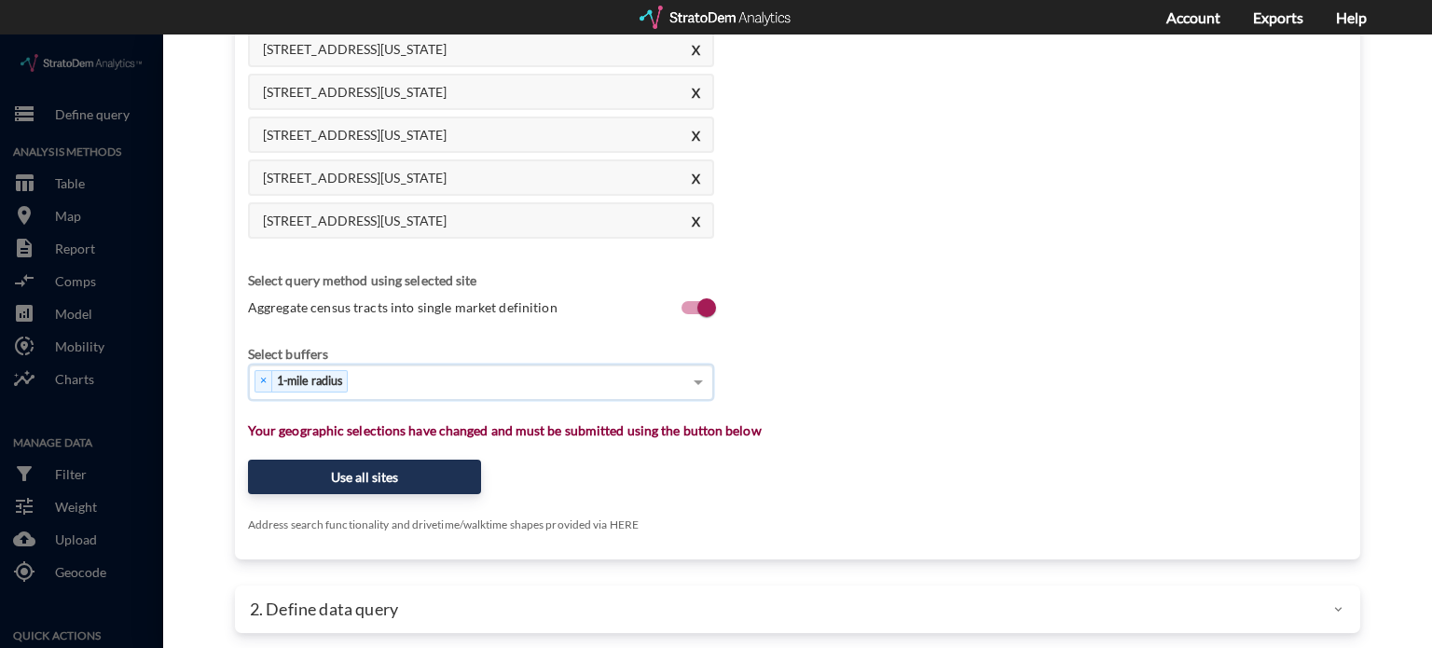
click div "× 1-mile radius"
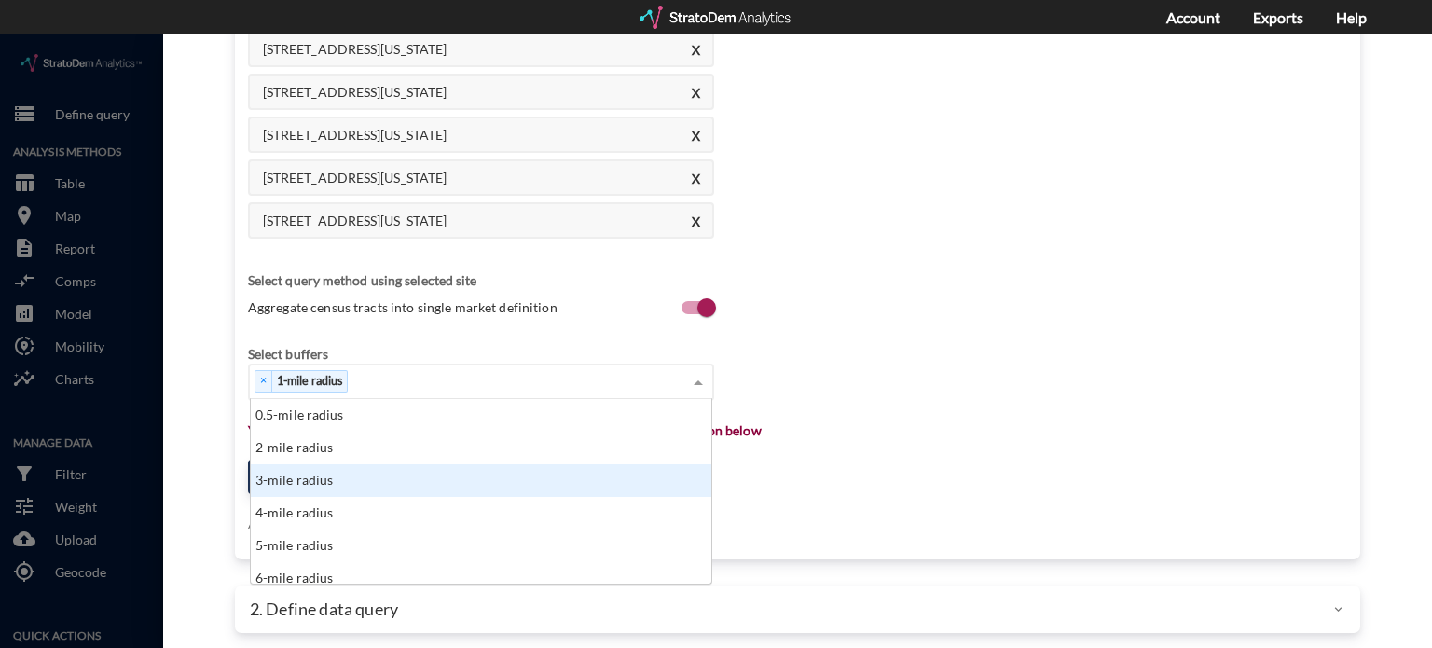
click div "3-mile radius"
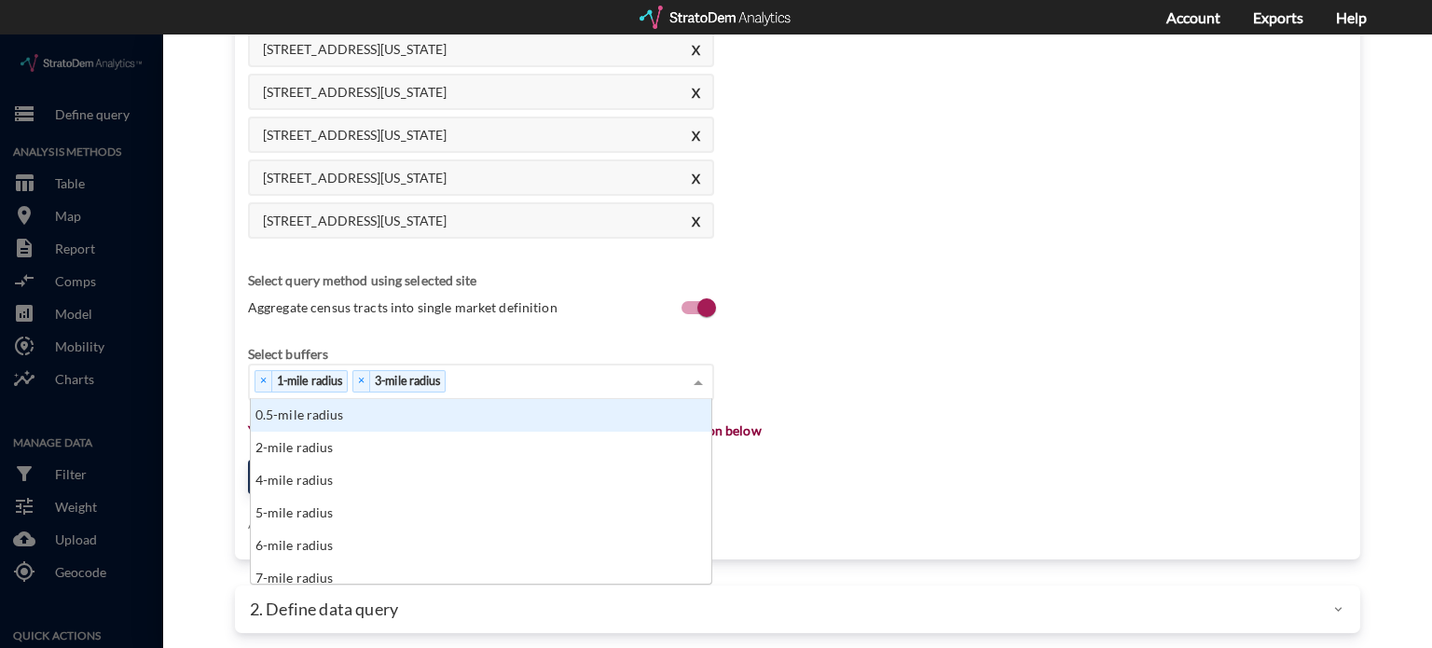
click div "× 1-mile radius × 3-mile radius"
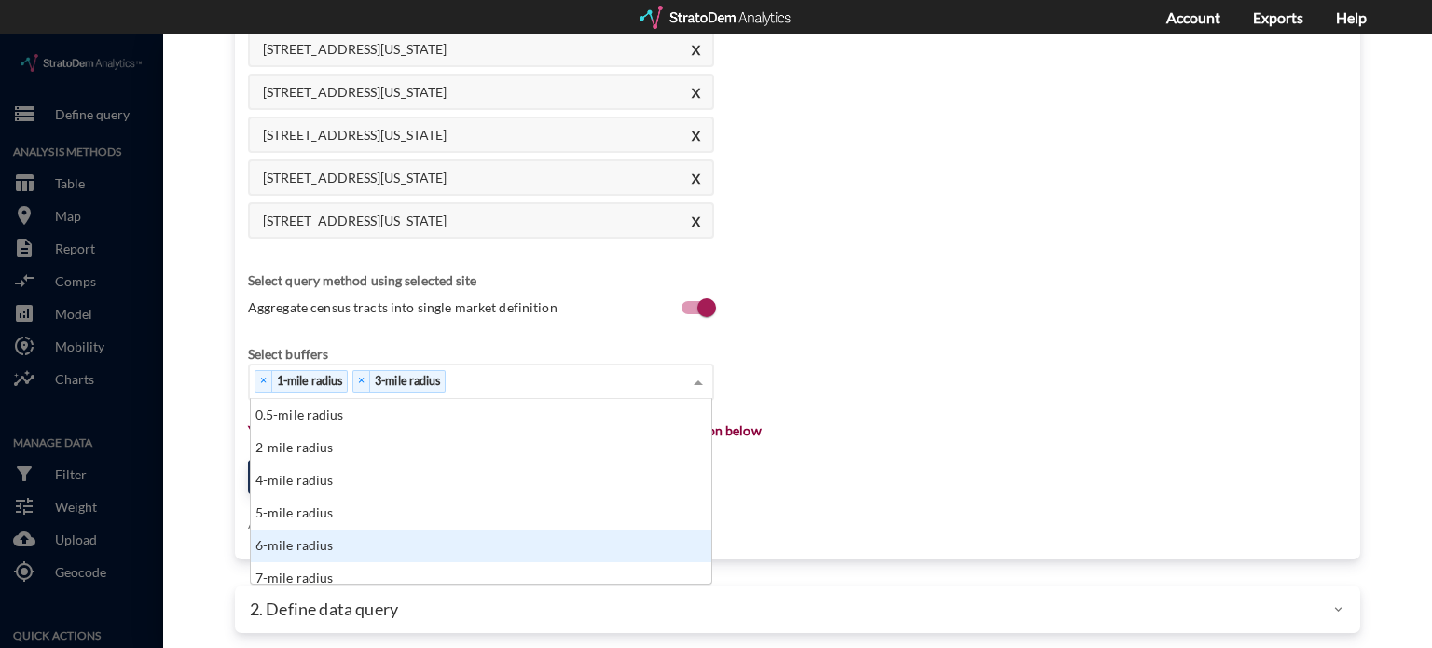
click div "5-mile radius"
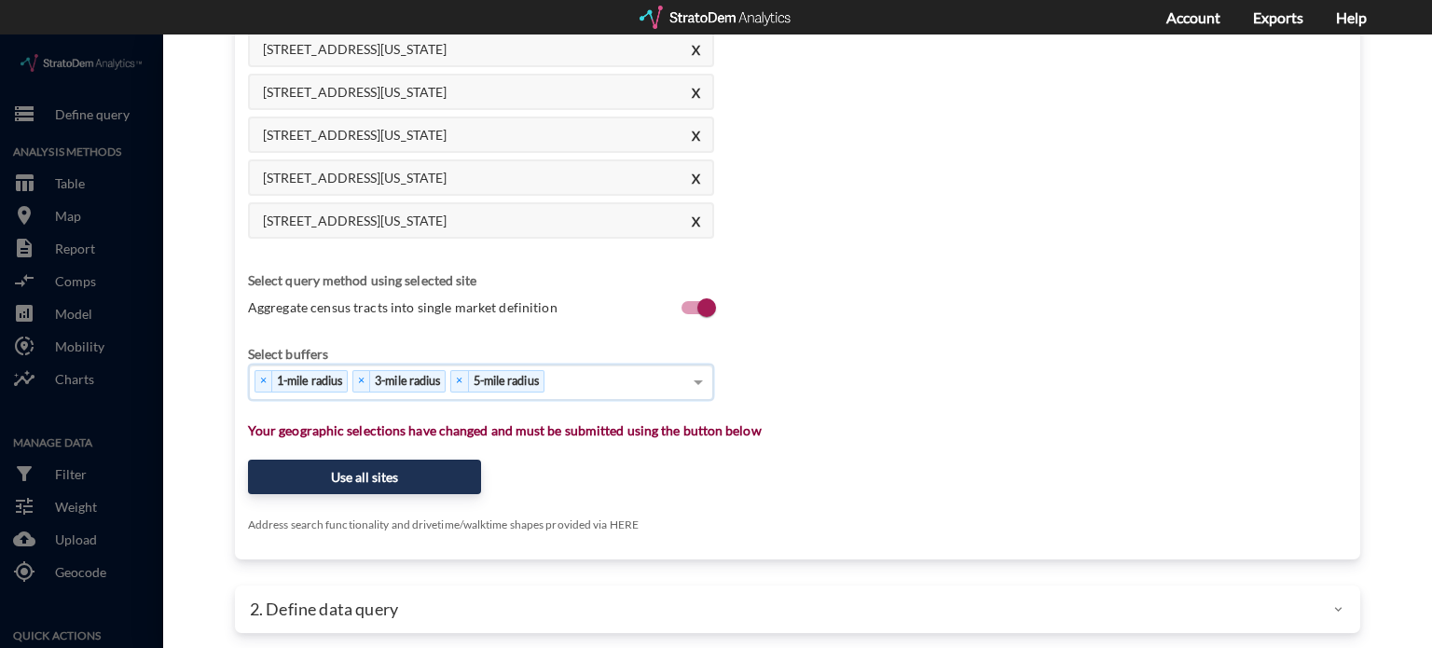
click div "× 1-mile radius × 3-mile radius × 5-mile radius"
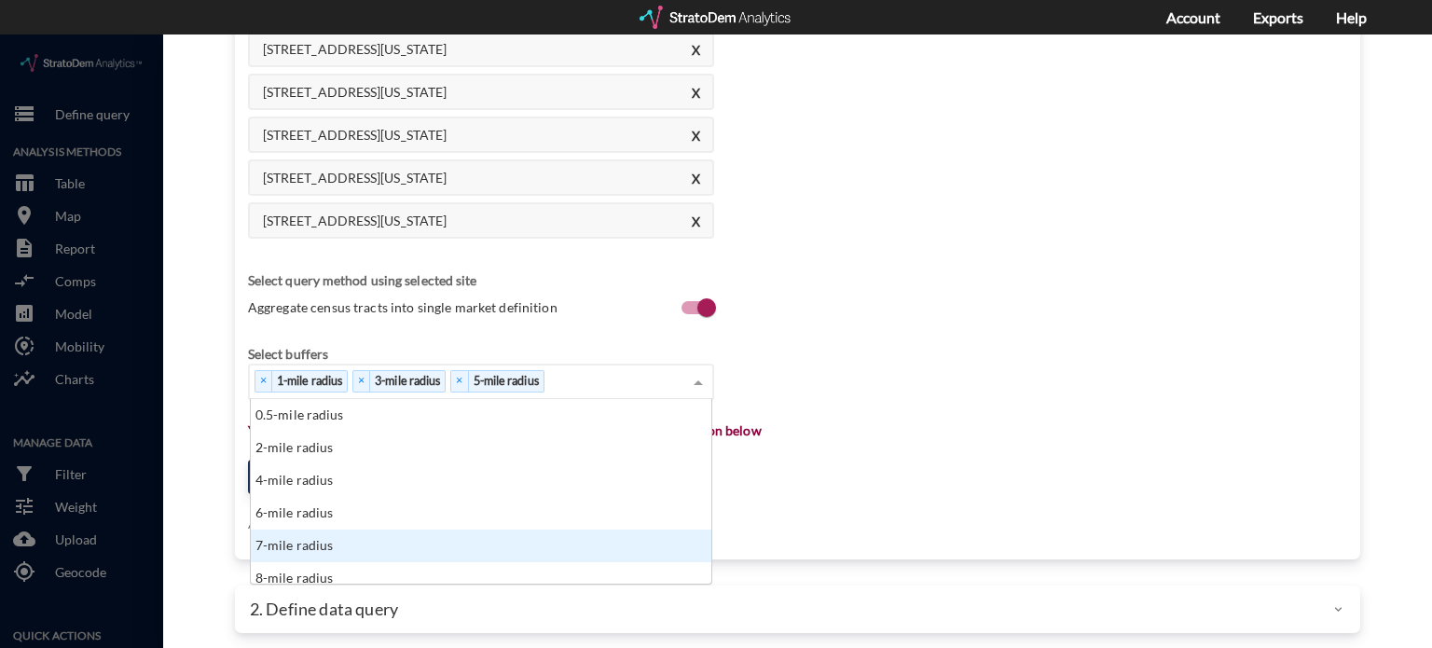
scroll to position [93, 0]
click div "10-mile radius"
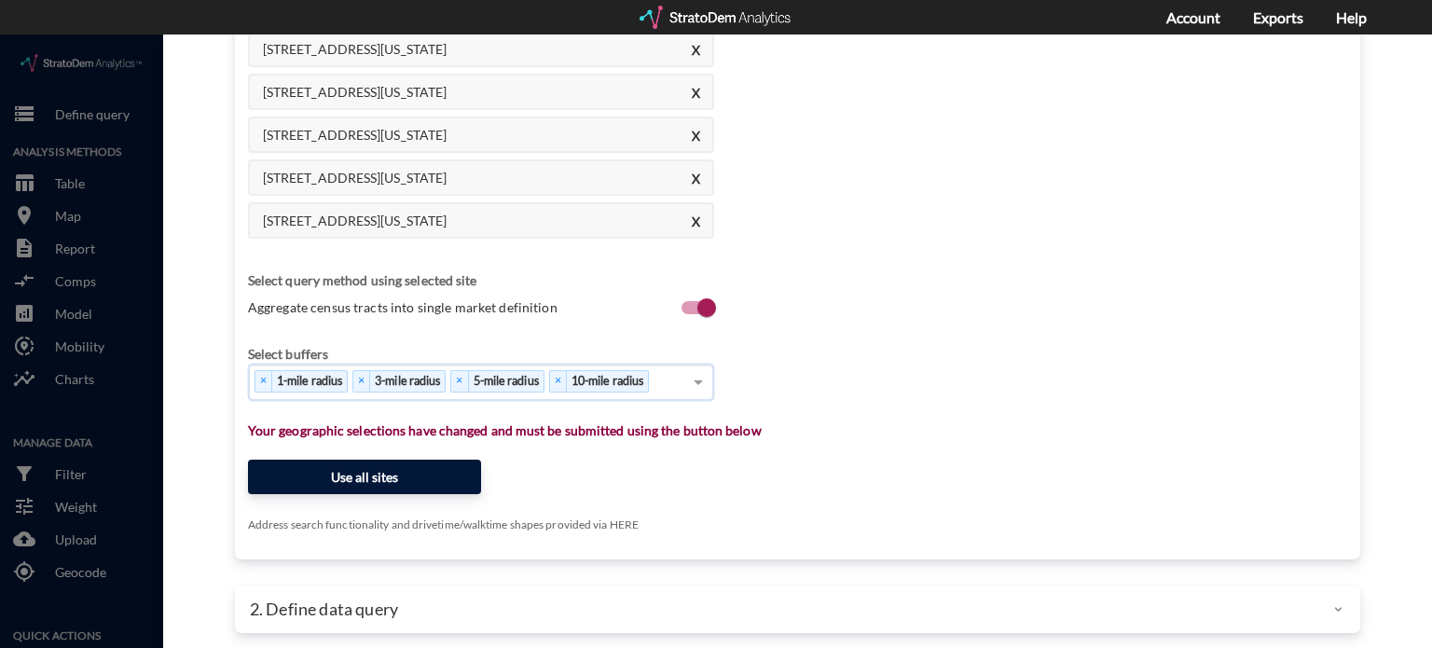
click button "Use all sites"
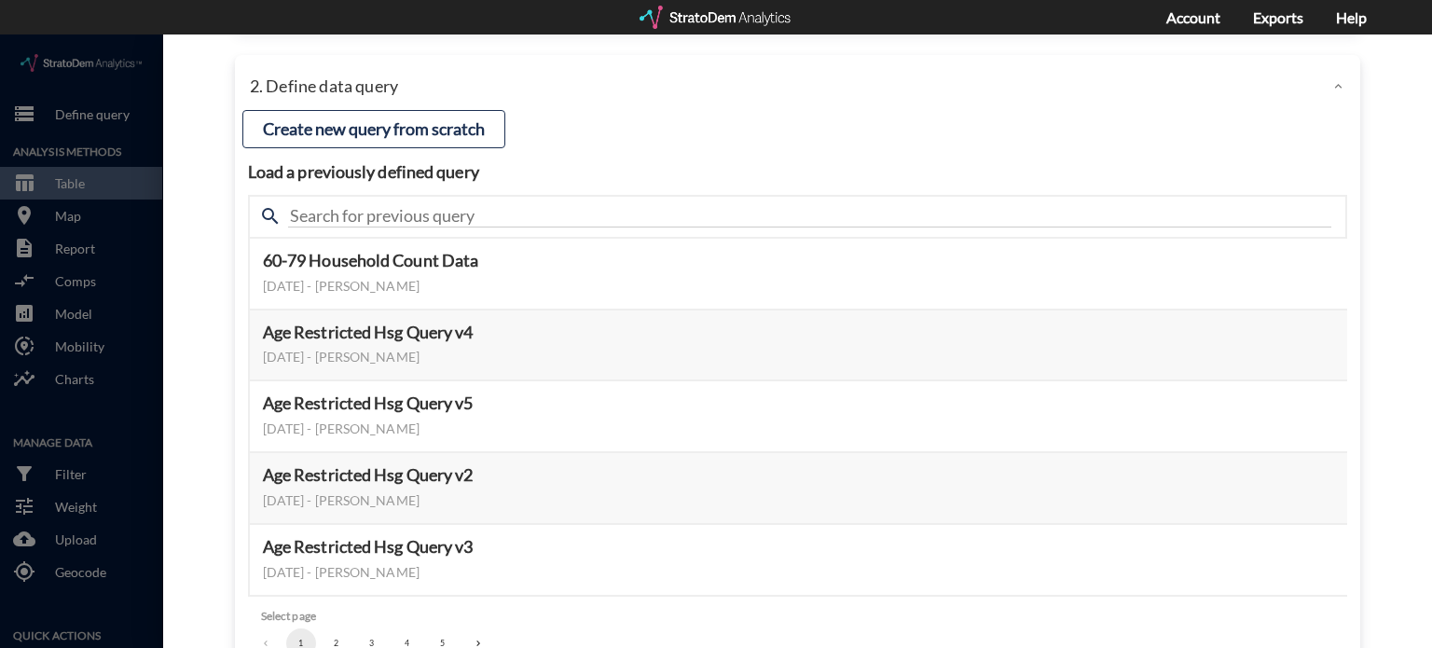
scroll to position [198, 0]
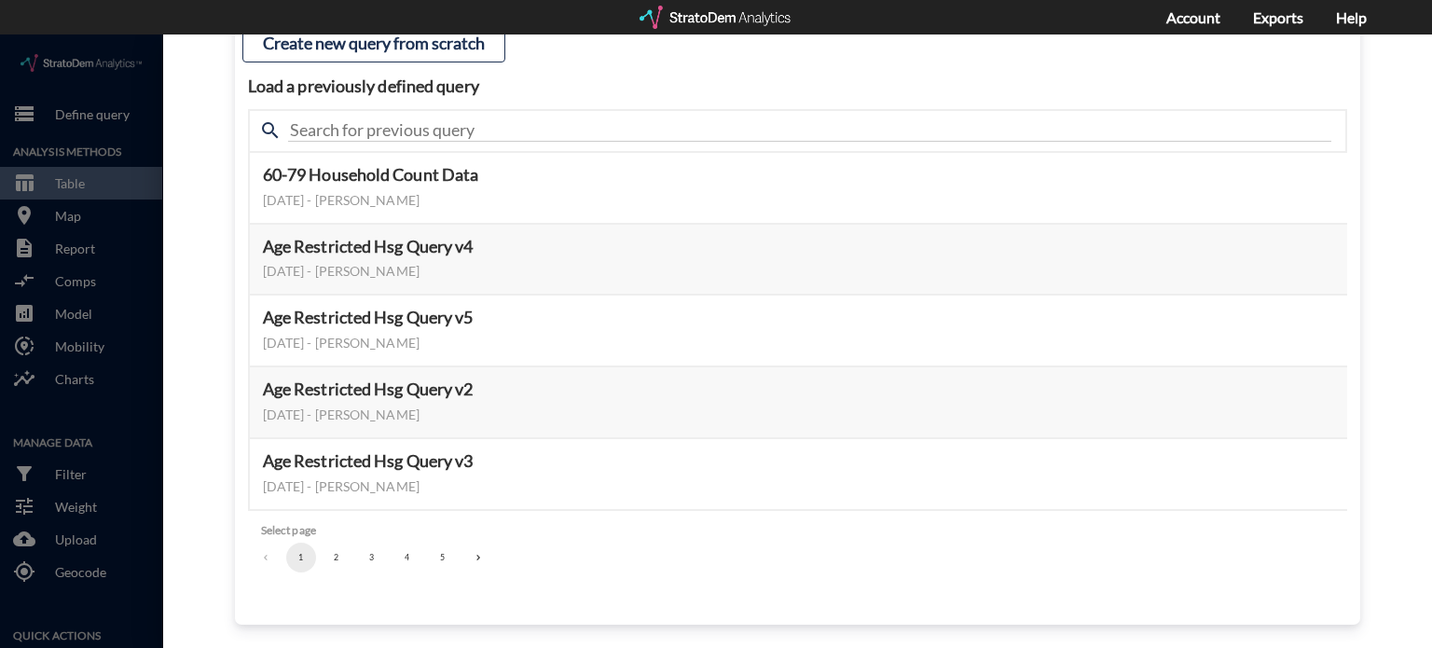
click button "2"
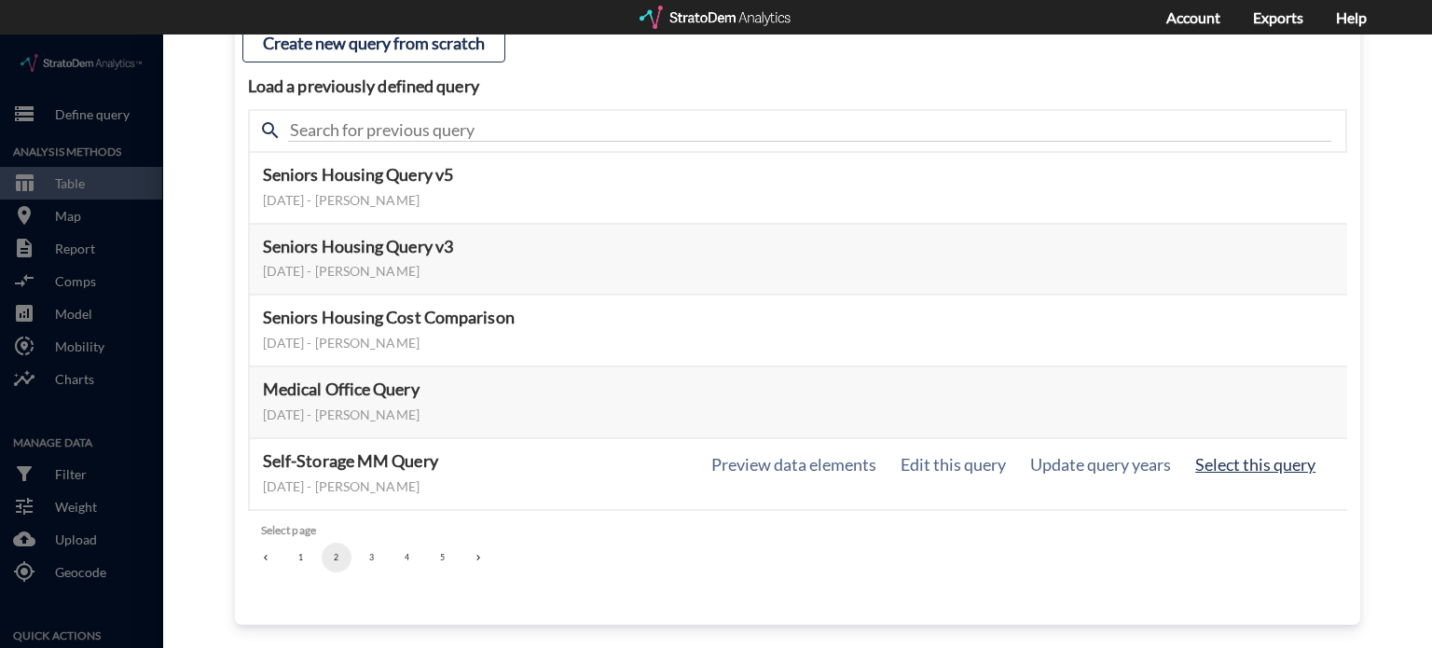
click button "Select this query"
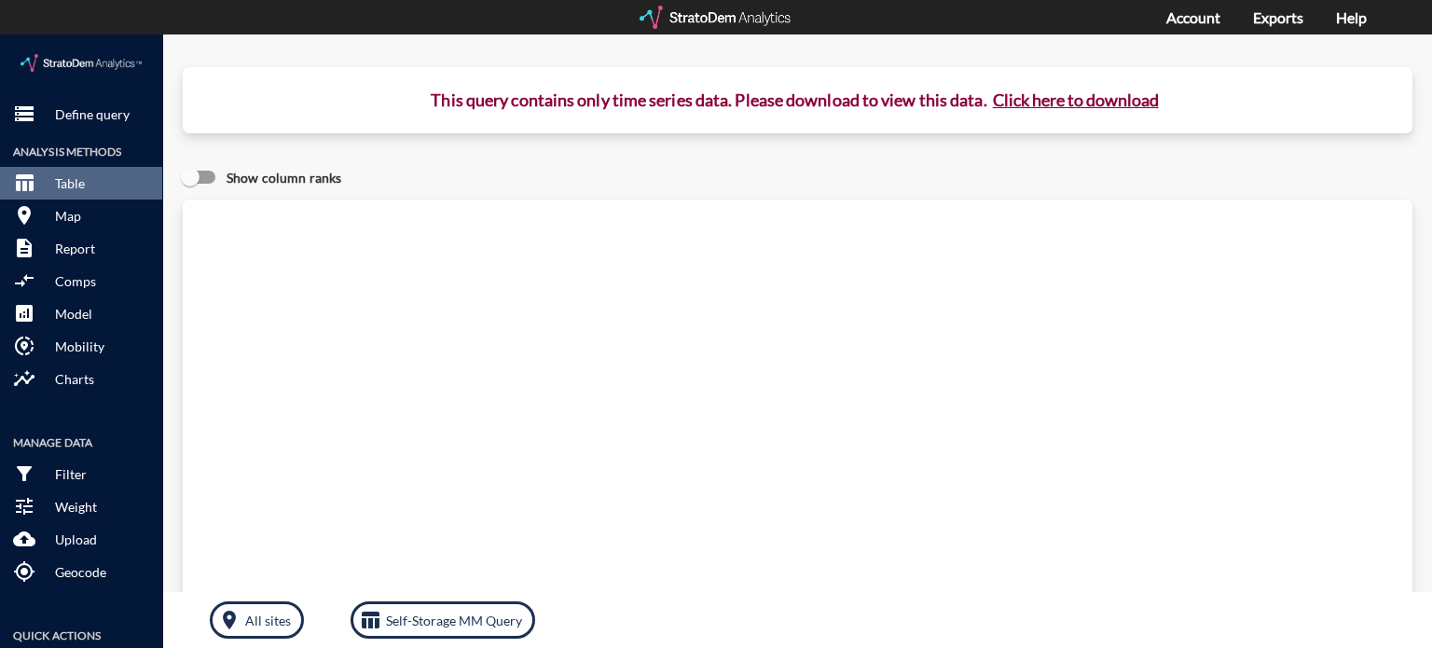
click button "Click here to download"
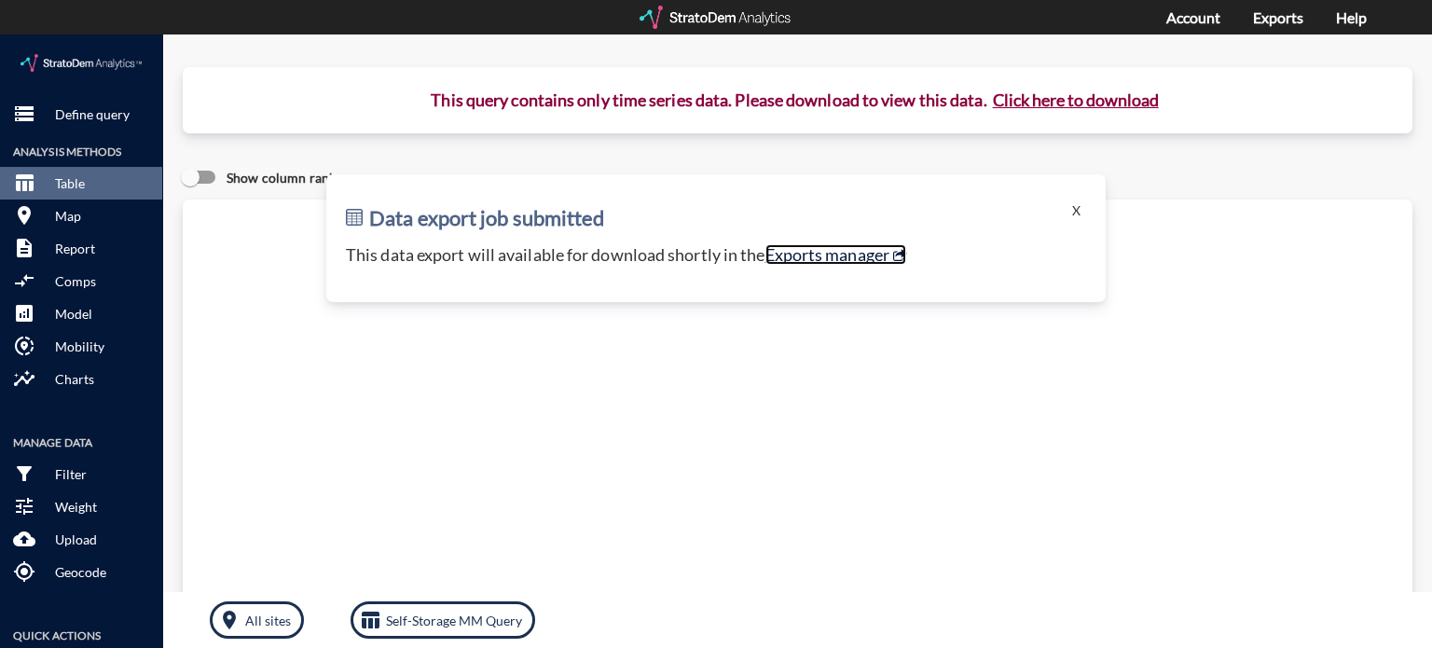
click link "Exports manager"
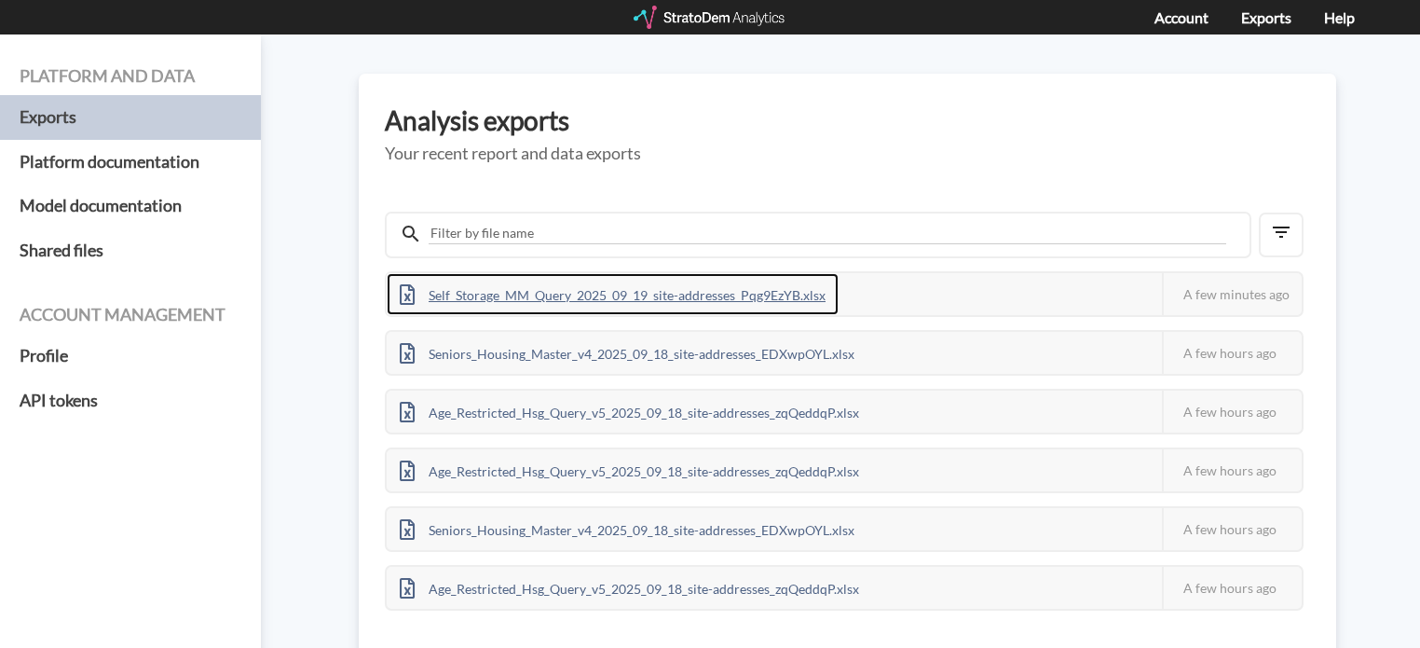
click at [679, 301] on div "Self_Storage_MM_Query_2025_09_19_site-addresses_Pqg9EzYB.xlsx" at bounding box center [613, 294] width 452 height 42
